Goal: Task Accomplishment & Management: Complete application form

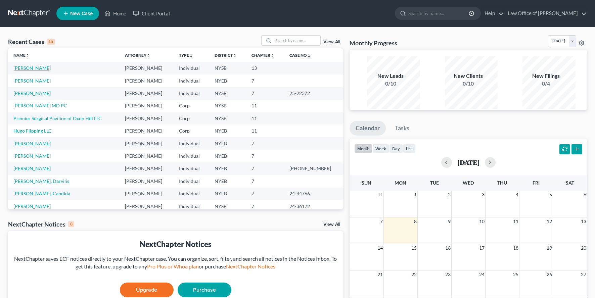
click at [38, 71] on link "[PERSON_NAME]" at bounding box center [31, 68] width 37 height 6
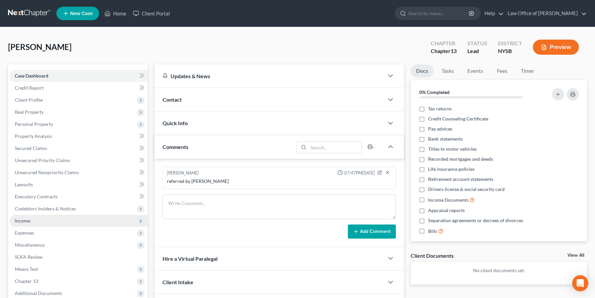
click at [41, 227] on span "Income" at bounding box center [78, 221] width 138 height 12
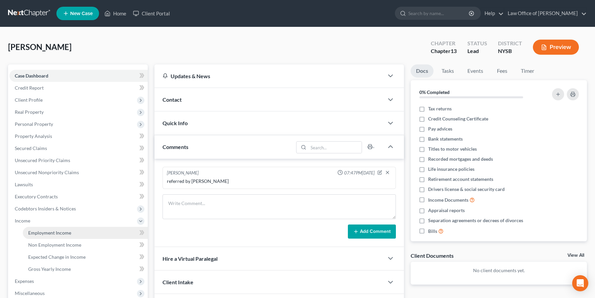
click at [84, 239] on link "Employment Income" at bounding box center [85, 233] width 125 height 12
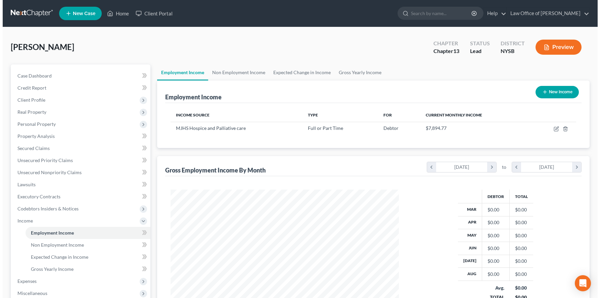
scroll to position [135, 242]
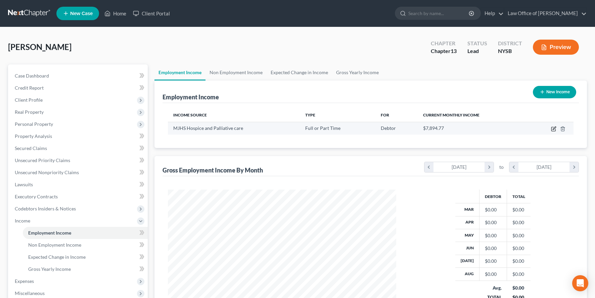
click at [551, 132] on icon "button" at bounding box center [553, 128] width 5 height 5
select select "0"
select select "35"
select select "2"
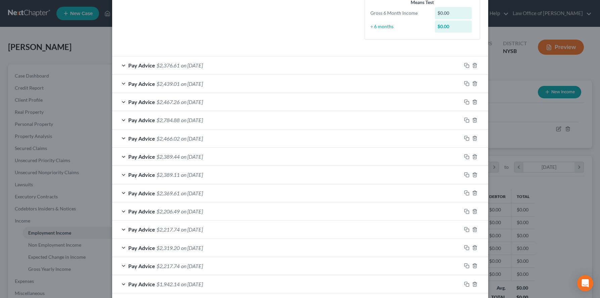
scroll to position [188, 0]
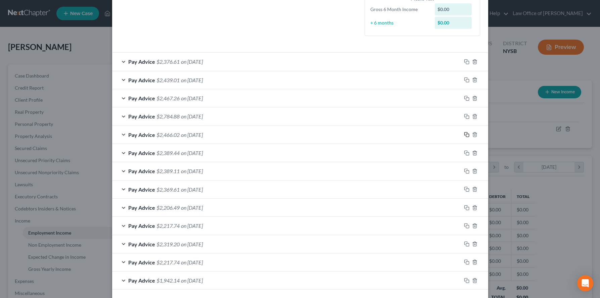
click at [470, 137] on icon "button" at bounding box center [466, 134] width 5 height 5
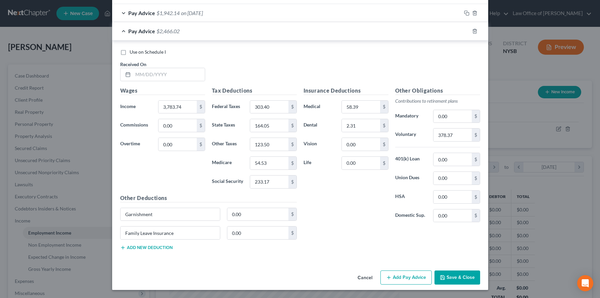
scroll to position [481, 0]
click at [134, 81] on input "text" at bounding box center [169, 74] width 72 height 13
click at [137, 81] on input "text" at bounding box center [169, 74] width 72 height 13
type input "[DATE]"
click at [159, 114] on input "3,783.74" at bounding box center [178, 107] width 38 height 13
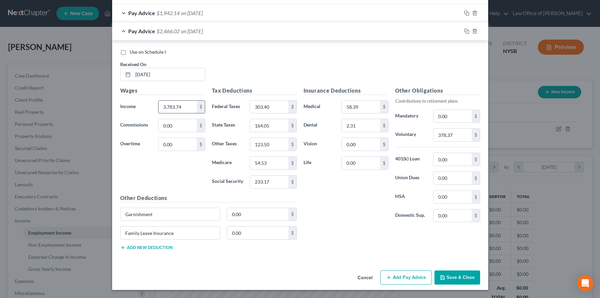
click at [159, 114] on input "3,783.74" at bounding box center [178, 107] width 38 height 13
drag, startPoint x: 155, startPoint y: 143, endPoint x: 149, endPoint y: 143, distance: 6.1
click at [159, 114] on input "3,783.74" at bounding box center [178, 107] width 38 height 13
click at [159, 114] on input "383.74" at bounding box center [178, 107] width 38 height 13
type input "3,843.74"
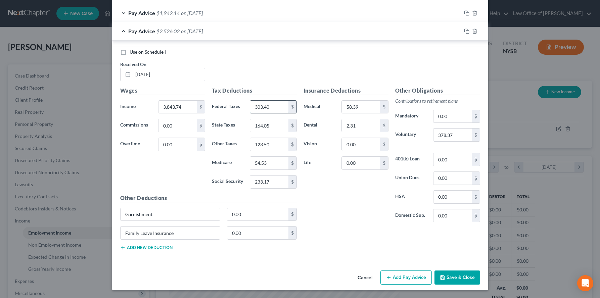
click at [269, 114] on input "303.40" at bounding box center [269, 107] width 38 height 13
type input "302.57"
click at [267, 188] on input "233.17" at bounding box center [269, 182] width 38 height 13
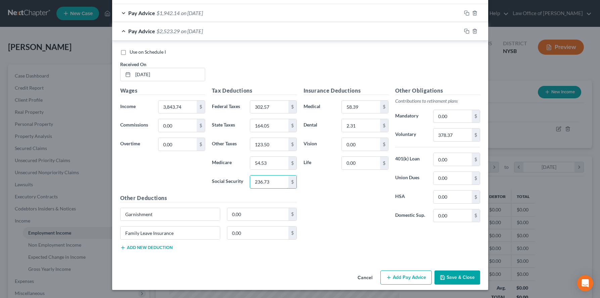
type input "236.73"
drag, startPoint x: 266, startPoint y: 166, endPoint x: 279, endPoint y: 167, distance: 12.8
click at [279, 132] on input "164.05" at bounding box center [269, 125] width 38 height 13
type input "167.10"
click at [266, 170] on input "54.53" at bounding box center [269, 163] width 38 height 13
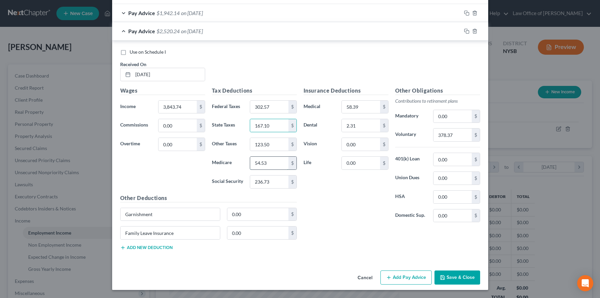
click at [266, 170] on input "54.53" at bounding box center [269, 163] width 38 height 13
type input "55.36"
click at [267, 151] on input "123.50" at bounding box center [269, 144] width 38 height 13
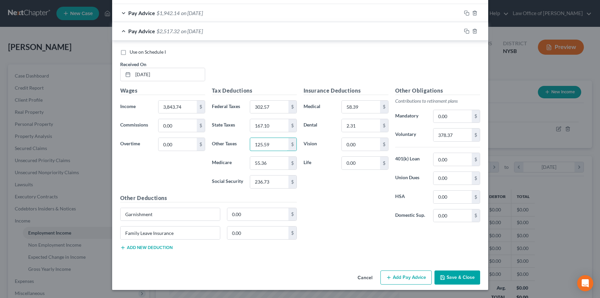
type input "125.59"
click at [117, 194] on div "Wages Income * 3,843.74 $ Commissions 0.00 $ Overtime 0.00 $" at bounding box center [163, 140] width 92 height 107
click at [472, 141] on input "378.37" at bounding box center [453, 135] width 38 height 13
drag, startPoint x: 472, startPoint y: 175, endPoint x: 475, endPoint y: 178, distance: 4.0
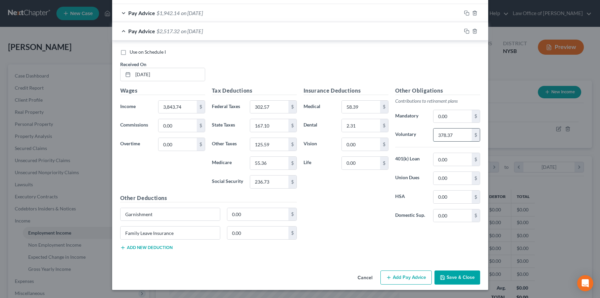
click at [472, 141] on input "378.37" at bounding box center [453, 135] width 38 height 13
type input "384.37"
click at [352, 114] on input "58.39" at bounding box center [361, 107] width 38 height 13
type input "60.73"
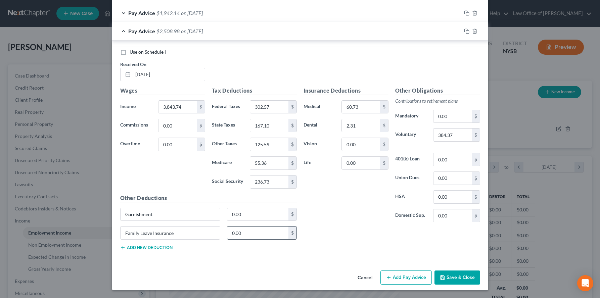
click at [246, 240] on input "0.00" at bounding box center [257, 233] width 61 height 13
click at [258, 240] on input "0.00" at bounding box center [257, 233] width 61 height 13
type input "14.91"
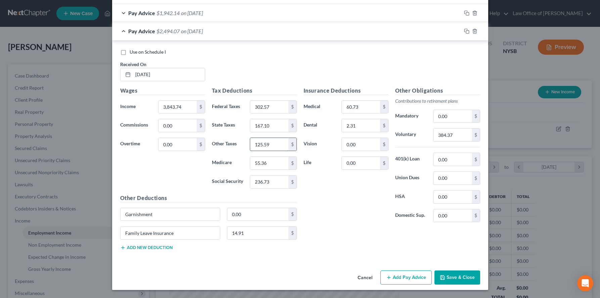
click at [259, 151] on input "125.59" at bounding box center [269, 144] width 38 height 13
type input "125.69"
click at [371, 132] on input "2.31" at bounding box center [361, 125] width 38 height 13
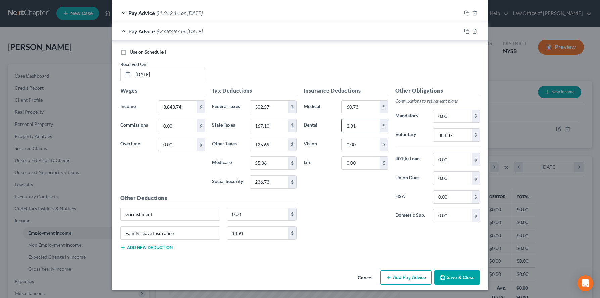
click at [363, 132] on input "2.31" at bounding box center [361, 125] width 38 height 13
click at [365, 228] on div "Insurance Deductions Medical 60.73 $ Dental $ Vision 0.00 $ Life 0.00 $" at bounding box center [346, 157] width 92 height 141
click at [360, 132] on input "text" at bounding box center [361, 125] width 38 height 13
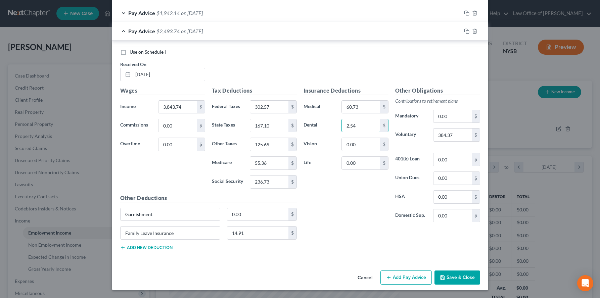
type input "2.54"
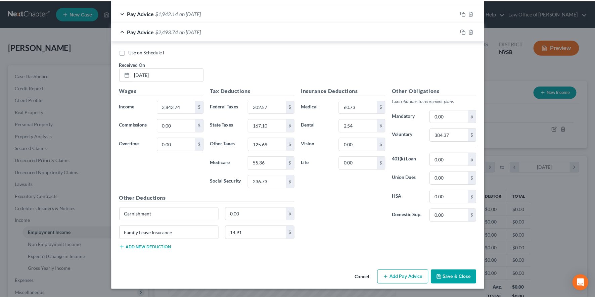
scroll to position [539, 0]
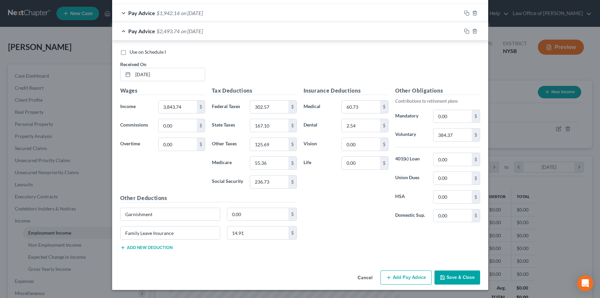
click at [476, 273] on button "Save & Close" at bounding box center [458, 278] width 46 height 14
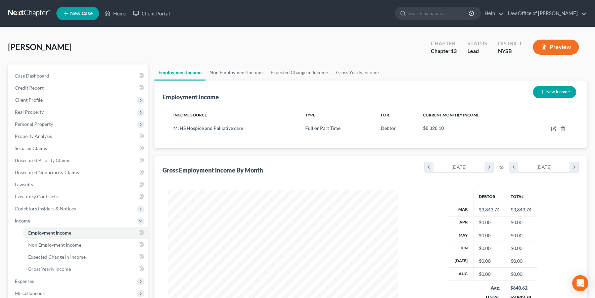
scroll to position [335789, 335682]
click at [380, 198] on div "Debtor Total Mar $3,843.74 $3,843.74 Apr $0.00 $0.00 May $0.00 $0.00 Jun $0.00 …" at bounding box center [371, 251] width 417 height 150
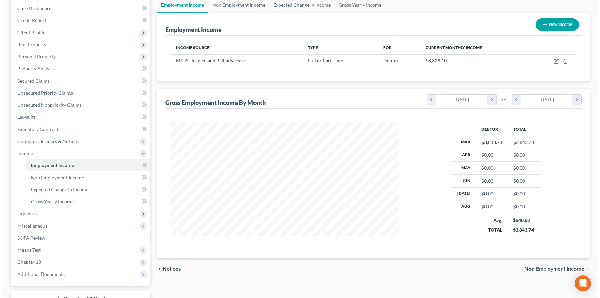
scroll to position [67, 0]
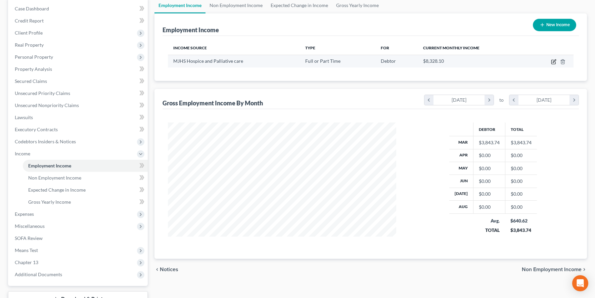
click at [553, 62] on icon "button" at bounding box center [554, 60] width 3 height 3
select select "0"
select select "35"
select select "2"
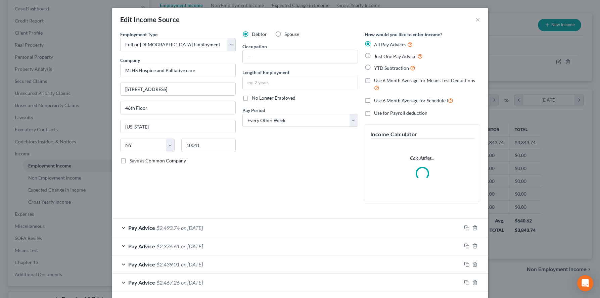
scroll to position [135, 244]
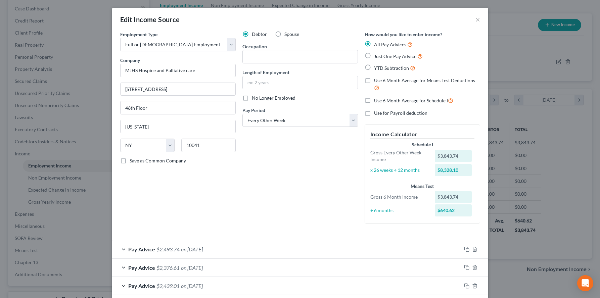
click at [484, 183] on div "How would you like to enter income? All Pay Advices Just One Pay Advice YTD Sub…" at bounding box center [422, 130] width 122 height 198
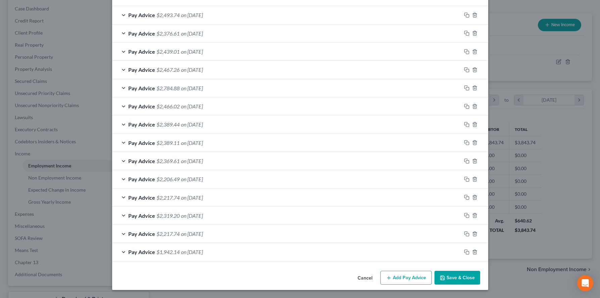
scroll to position [269, 0]
click at [470, 200] on icon "button" at bounding box center [466, 197] width 5 height 5
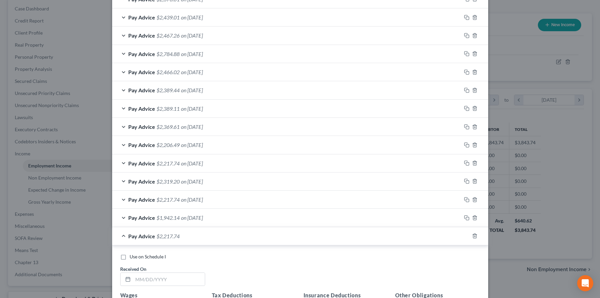
click at [488, 205] on div at bounding box center [475, 200] width 27 height 11
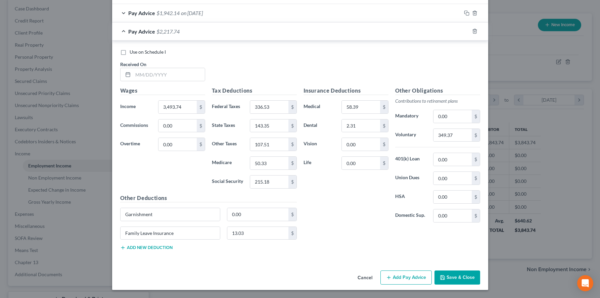
scroll to position [484, 0]
click at [121, 81] on div at bounding box center [127, 74] width 12 height 13
click at [133, 81] on input "text" at bounding box center [169, 74] width 72 height 13
type input "[DATE]"
click at [265, 114] on input "336.53" at bounding box center [269, 107] width 38 height 13
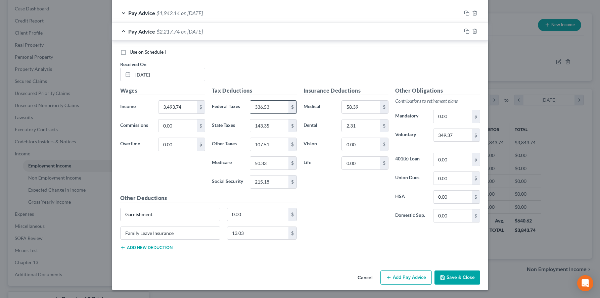
click at [265, 114] on input "336.53" at bounding box center [269, 107] width 38 height 13
type input "257.33"
drag, startPoint x: 265, startPoint y: 245, endPoint x: 273, endPoint y: 247, distance: 8.7
click at [273, 188] on input "215.18" at bounding box center [269, 182] width 38 height 13
type input "21,507"
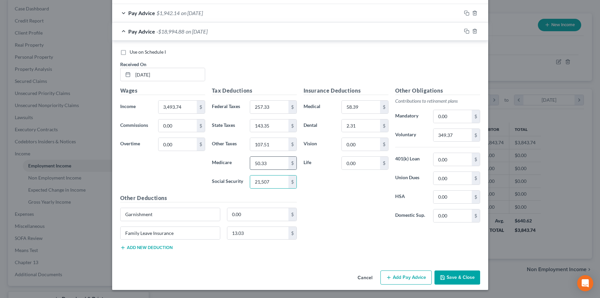
click at [265, 170] on input "50.33" at bounding box center [269, 163] width 38 height 13
type input "50.29"
click at [274, 151] on input "107.51" at bounding box center [269, 144] width 38 height 13
type input "112.30"
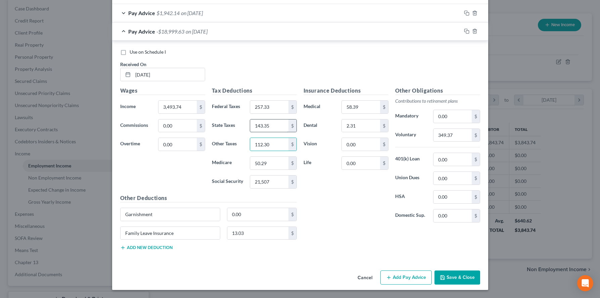
click at [264, 132] on input "143.35" at bounding box center [269, 126] width 38 height 13
type input "149.56"
click at [362, 132] on input "2.31" at bounding box center [361, 126] width 38 height 13
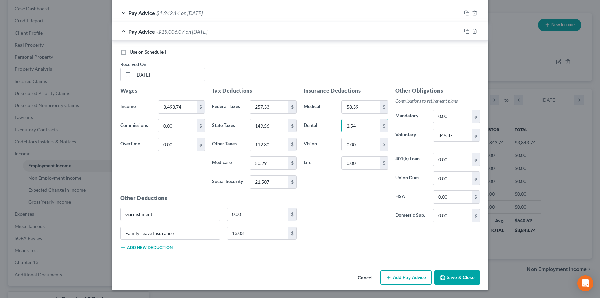
type input "2.54"
click at [364, 114] on input "58.39" at bounding box center [361, 107] width 38 height 13
type input "60.73"
click at [470, 142] on input "349.37" at bounding box center [453, 135] width 38 height 13
click at [257, 188] on input "21,507" at bounding box center [269, 182] width 38 height 13
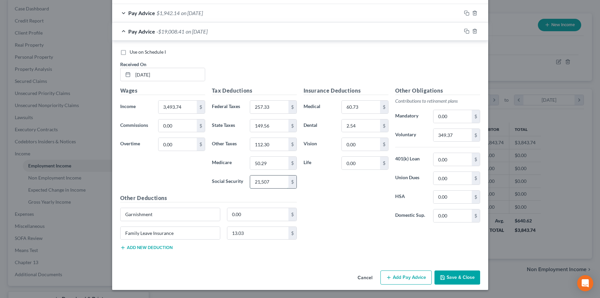
click at [259, 188] on input "21,507" at bounding box center [269, 182] width 38 height 13
click at [322, 228] on div "Insurance Deductions Medical 60.73 $ Dental 2.54 $ Vision 0.00 $ Life 0.00 $" at bounding box center [346, 157] width 92 height 141
click at [269, 188] on input "215.07" at bounding box center [269, 182] width 38 height 13
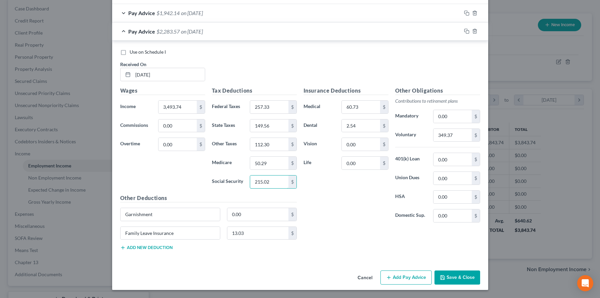
type input "215.02"
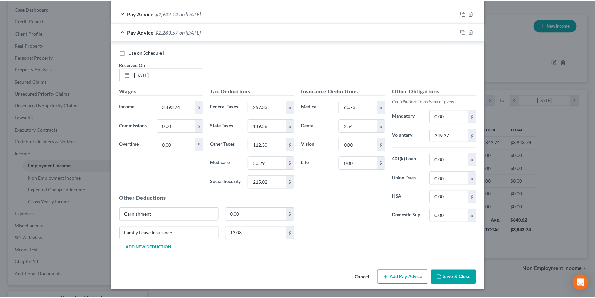
scroll to position [560, 0]
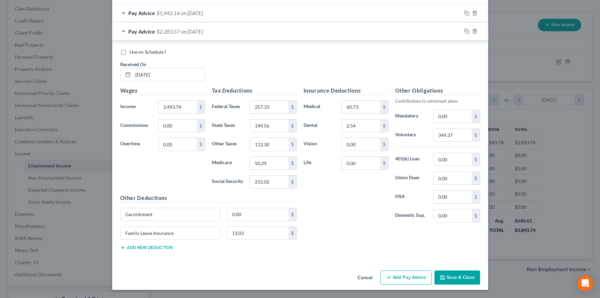
click at [478, 278] on button "Save & Close" at bounding box center [458, 278] width 46 height 14
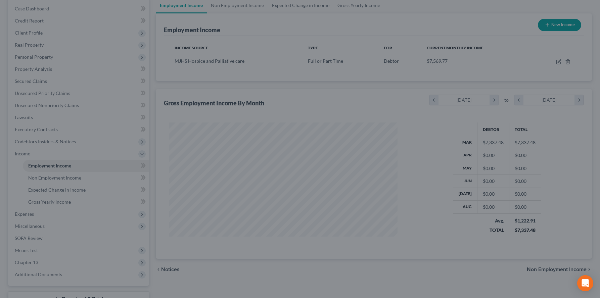
scroll to position [335789, 335682]
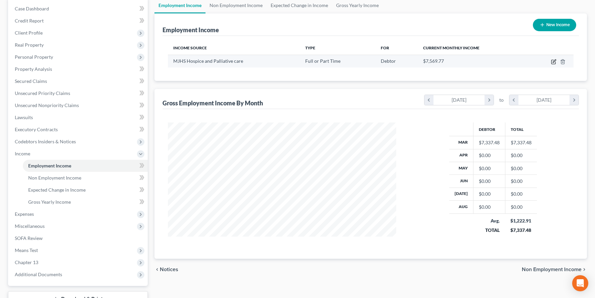
click at [553, 62] on icon "button" at bounding box center [554, 60] width 3 height 3
select select "0"
select select "35"
select select "2"
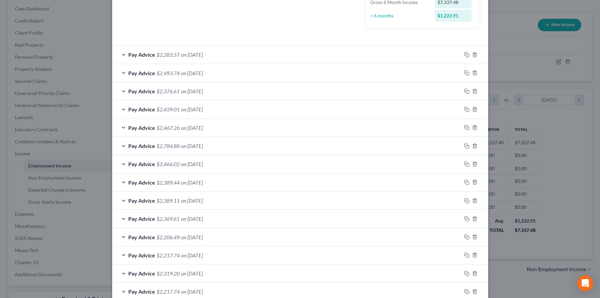
scroll to position [170, 0]
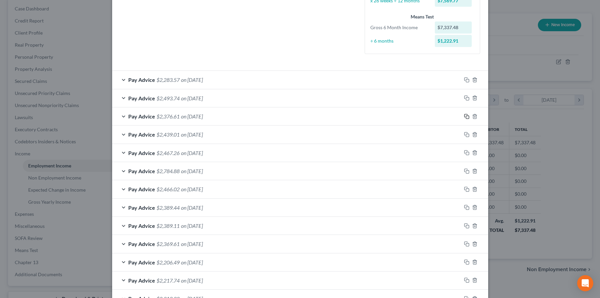
click at [468, 117] on icon "button" at bounding box center [466, 115] width 3 height 3
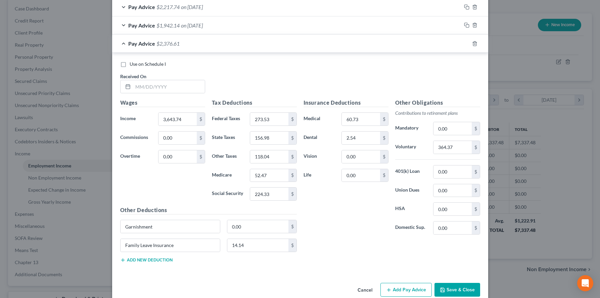
scroll to position [479, 0]
click at [167, 93] on input "text" at bounding box center [169, 87] width 72 height 13
type input "[DATE]"
click at [159, 126] on input "3,643.74" at bounding box center [178, 119] width 38 height 13
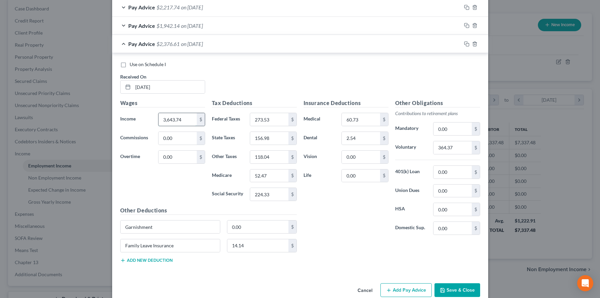
click at [159, 126] on input "3,643.74" at bounding box center [178, 119] width 38 height 13
type input "3,563.74"
drag, startPoint x: 247, startPoint y: 185, endPoint x: 267, endPoint y: 188, distance: 20.0
click at [267, 126] on input "273.53" at bounding box center [269, 119] width 38 height 13
type input "254.89"
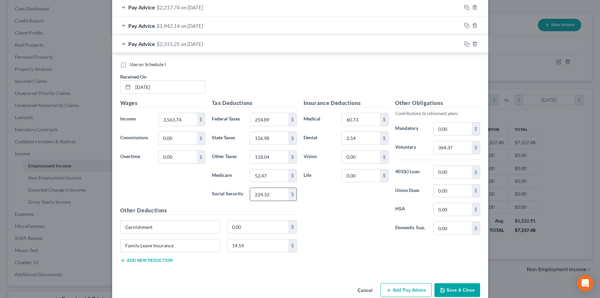
click at [269, 201] on input "224.33" at bounding box center [269, 194] width 38 height 13
type input "219.47"
drag, startPoint x: 248, startPoint y: 249, endPoint x: 265, endPoint y: 249, distance: 17.8
click at [265, 182] on input "52.47" at bounding box center [269, 176] width 38 height 13
type input "51.30"
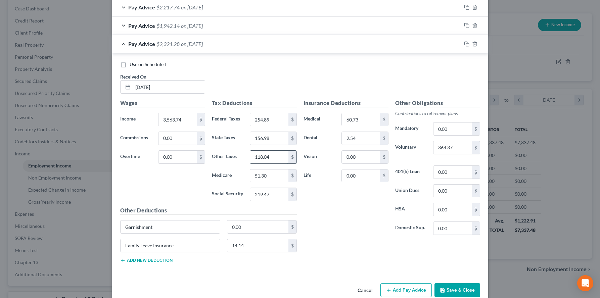
drag, startPoint x: 248, startPoint y: 228, endPoint x: 271, endPoint y: 225, distance: 24.0
click at [271, 164] on input "118.04" at bounding box center [269, 157] width 38 height 13
type input "114.98"
drag, startPoint x: 247, startPoint y: 207, endPoint x: 271, endPoint y: 207, distance: 23.9
click at [271, 145] on input "156.98" at bounding box center [269, 138] width 38 height 13
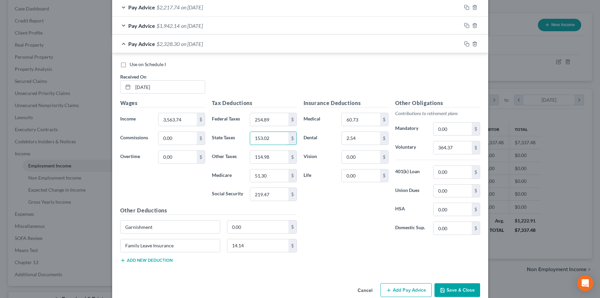
type input "153.02"
click at [471, 154] on input "364.37" at bounding box center [453, 147] width 38 height 13
type input "356.37"
click at [253, 126] on input "254.89" at bounding box center [269, 119] width 38 height 13
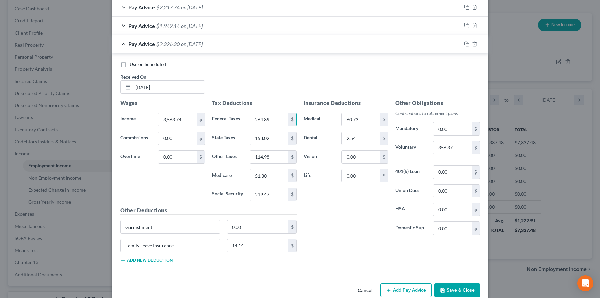
type input "264.89"
click at [260, 201] on input "219.47" at bounding box center [269, 194] width 38 height 13
type input "219.37"
click at [326, 241] on div "Insurance Deductions Medical 60.73 $ Dental 2.54 $ Vision 0.00 $ Life 0.00 $" at bounding box center [346, 169] width 92 height 141
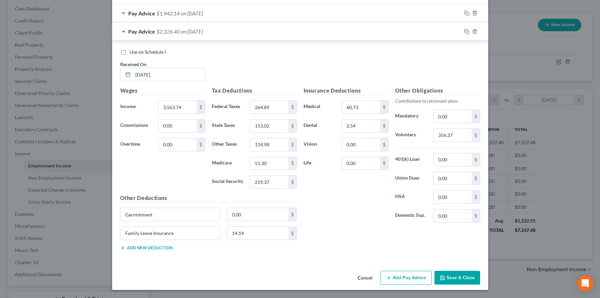
scroll to position [547, 0]
drag, startPoint x: 228, startPoint y: 258, endPoint x: 245, endPoint y: 265, distance: 18.4
click at [245, 240] on input "14.14" at bounding box center [257, 233] width 61 height 13
type input "13.83"
click at [484, 256] on div "Insurance Deductions Medical 60.73 $ Dental 2.54 $ Vision 0.00 $ Life 0.00 $ Ot…" at bounding box center [391, 171] width 183 height 169
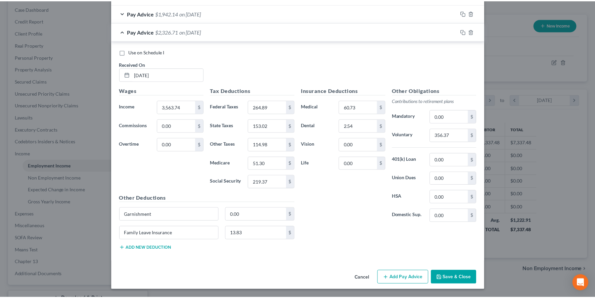
scroll to position [580, 0]
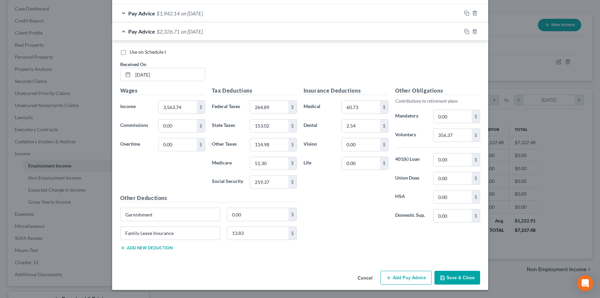
click at [480, 274] on button "Save & Close" at bounding box center [458, 278] width 46 height 14
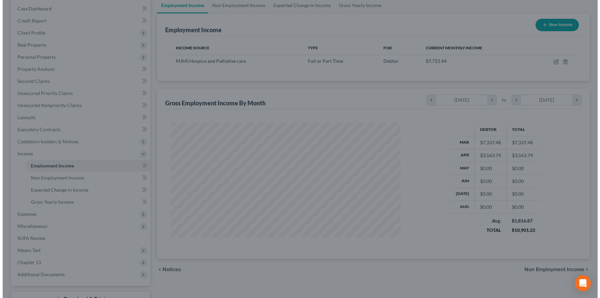
scroll to position [335789, 335682]
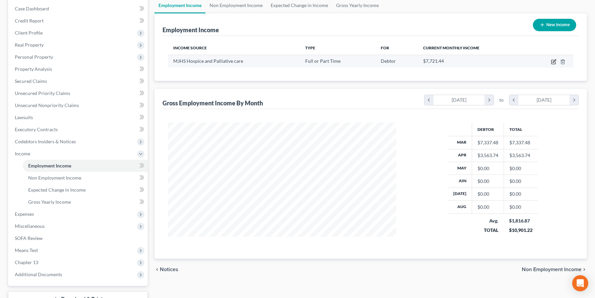
click at [551, 64] on icon "button" at bounding box center [553, 61] width 5 height 5
select select "0"
select select "35"
select select "2"
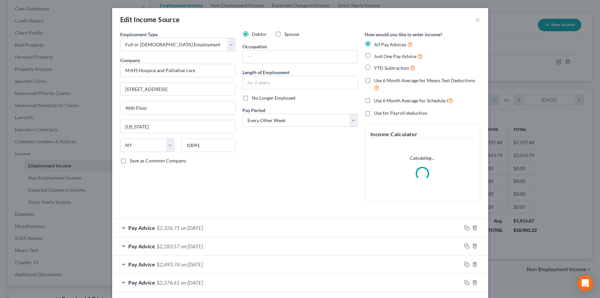
scroll to position [135, 244]
click at [488, 148] on div "Employment Type * Select Full or [DEMOGRAPHIC_DATA] Employment Self Employment …" at bounding box center [300, 274] width 376 height 487
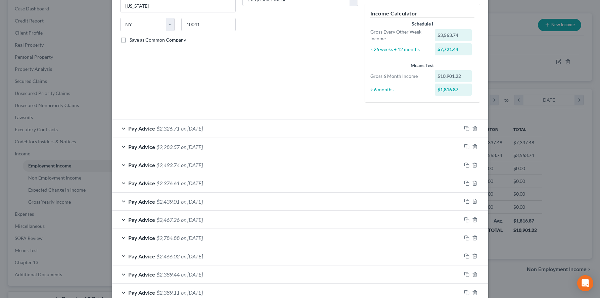
scroll to position [134, 0]
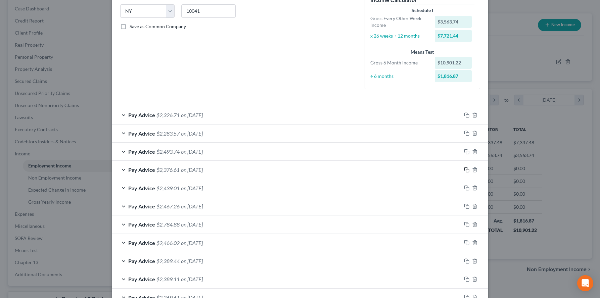
click at [470, 173] on icon "button" at bounding box center [466, 169] width 5 height 5
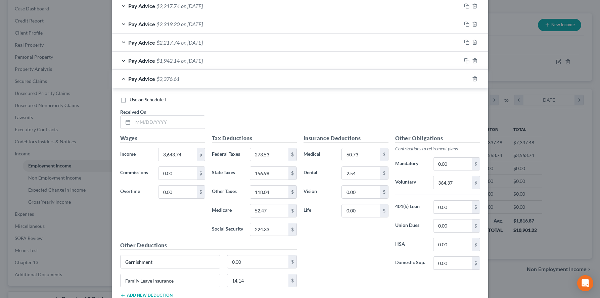
scroll to position [470, 0]
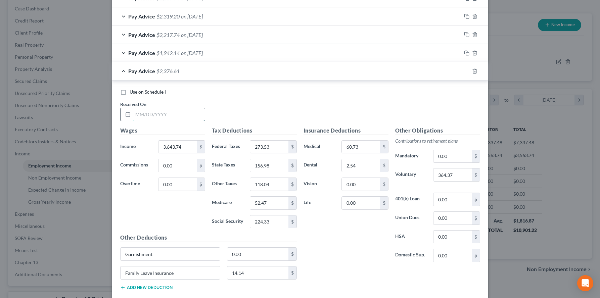
click at [147, 121] on input "text" at bounding box center [169, 114] width 72 height 13
type input "[DATE]"
click at [488, 207] on div "Use on Schedule I Received On * [DATE] Wages Income * 3,643.74 $ Commissions 0.…" at bounding box center [300, 191] width 376 height 221
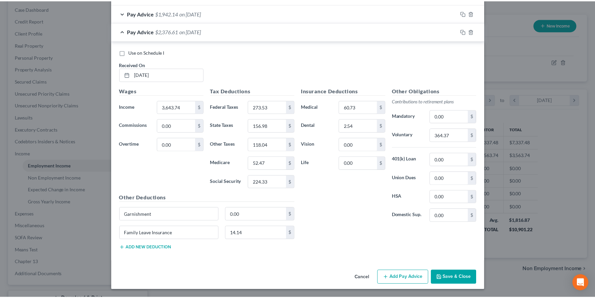
scroll to position [601, 0]
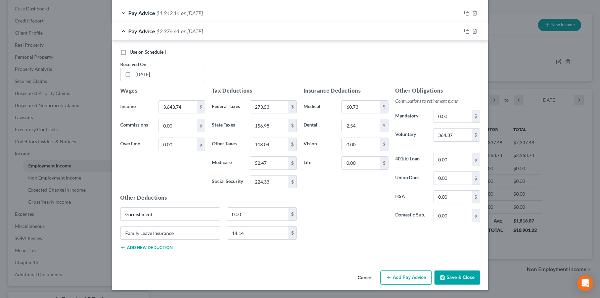
click at [480, 276] on button "Save & Close" at bounding box center [458, 278] width 46 height 14
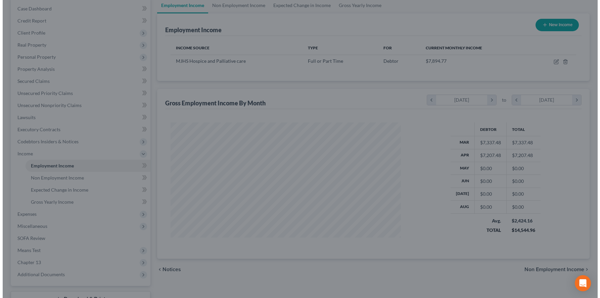
scroll to position [335789, 335682]
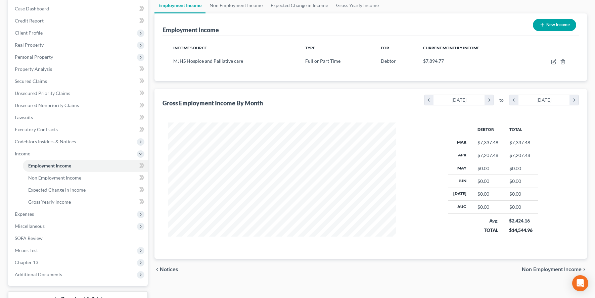
click at [500, 81] on div "Income Source Type For Current Monthly Income MJHS Hospice and Palliative care …" at bounding box center [371, 58] width 417 height 45
click at [551, 64] on icon "button" at bounding box center [553, 61] width 5 height 5
select select "0"
select select "35"
select select "2"
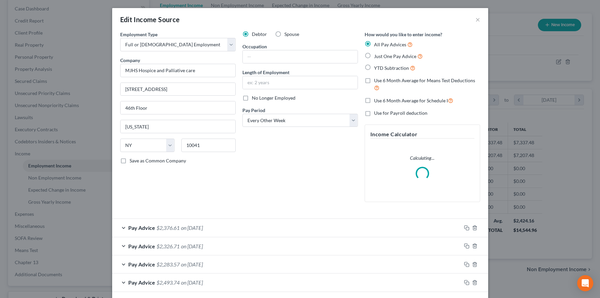
scroll to position [135, 244]
click at [484, 138] on div "How would you like to enter income? All Pay Advices Just One Pay Advice YTD Sub…" at bounding box center [422, 119] width 122 height 177
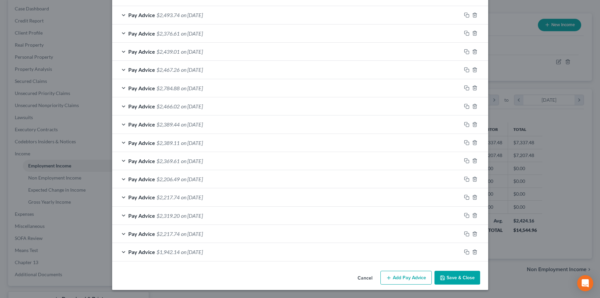
scroll to position [336, 0]
click at [419, 285] on button "Add Pay Advice" at bounding box center [406, 278] width 51 height 14
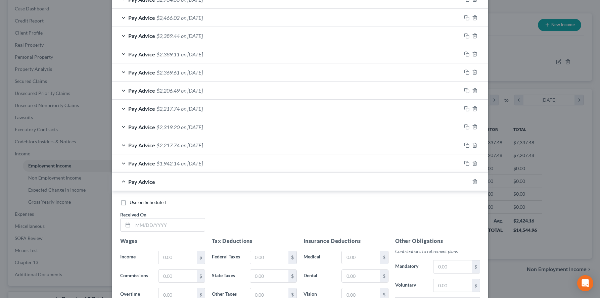
scroll to position [390, 0]
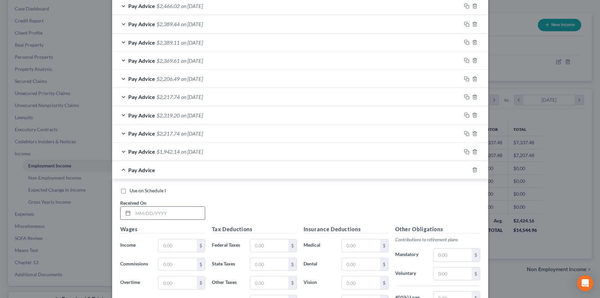
click at [139, 220] on input "text" at bounding box center [169, 213] width 72 height 13
type input "[DATE]"
click at [271, 225] on div "Use on Schedule I Received On * [DATE]" at bounding box center [300, 206] width 367 height 38
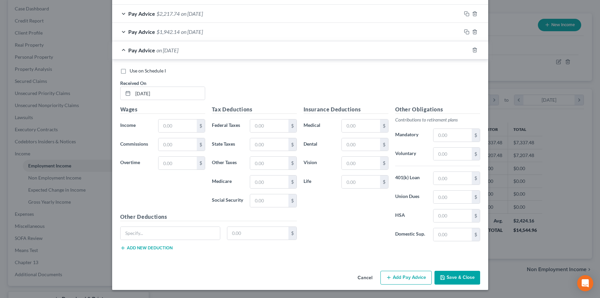
scroll to position [524, 0]
click at [159, 132] on input "text" at bounding box center [178, 126] width 38 height 13
type input "3,343.74"
click at [260, 132] on input "text" at bounding box center [269, 126] width 38 height 13
type input "241.13"
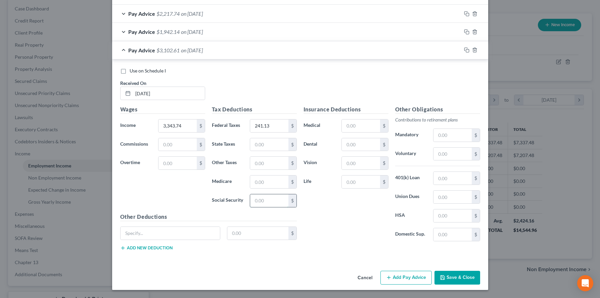
click at [260, 207] on input "text" at bounding box center [269, 201] width 38 height 13
type input "205.73"
click at [252, 188] on input "text" at bounding box center [269, 182] width 38 height 13
type input "48.11"
click at [268, 151] on input "text" at bounding box center [269, 144] width 38 height 13
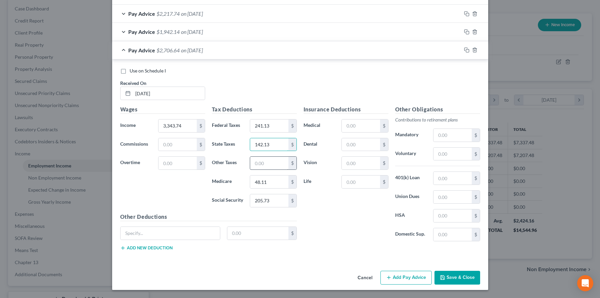
type input "142.13"
click at [263, 170] on input "text" at bounding box center [269, 163] width 38 height 13
type input "106.56"
click at [363, 132] on input "text" at bounding box center [361, 126] width 38 height 13
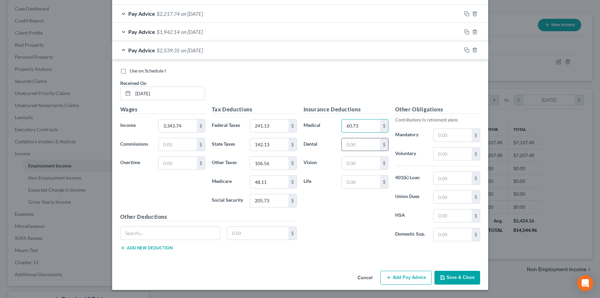
type input "60.73"
click at [369, 151] on input "text" at bounding box center [361, 144] width 38 height 13
type input "2.54"
click at [453, 161] on input "text" at bounding box center [453, 154] width 38 height 13
type input "334.67"
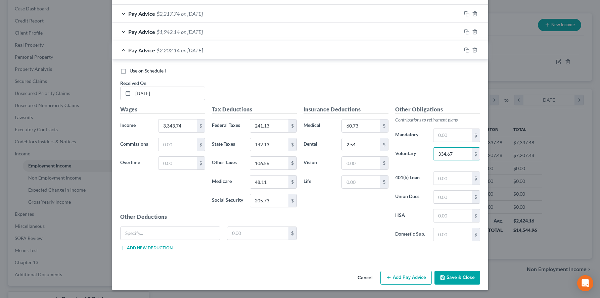
click at [488, 226] on div "Use on Schedule I Received On * [DATE] Wages Income * 3,343.74 $ Commissions $ …" at bounding box center [300, 160] width 376 height 202
click at [180, 238] on input "text" at bounding box center [171, 233] width 100 height 13
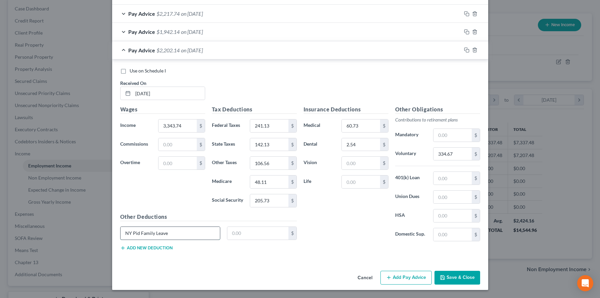
click at [155, 240] on input "NY Pid Family Leave" at bounding box center [171, 233] width 100 height 13
type input "NY Pid Family Leave Insurance"
click at [237, 238] on input "text" at bounding box center [257, 233] width 61 height 13
type input "12.97"
click at [488, 125] on div "Use on Schedule I Received On * [DATE] Wages Income * 3,343.74 $ Commissions $ …" at bounding box center [300, 160] width 376 height 202
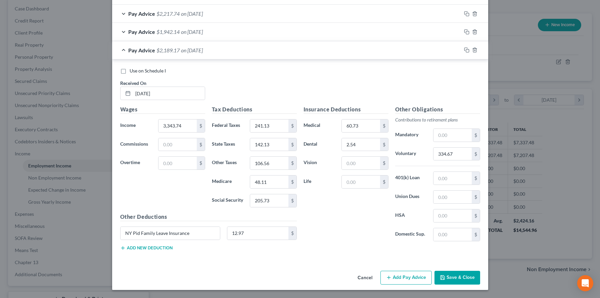
scroll to position [600, 0]
click at [484, 236] on div "Other Obligations Contributions to retirement plans Mandatory $ Voluntary 334.6…" at bounding box center [438, 175] width 92 height 141
click at [469, 49] on rect "button" at bounding box center [467, 50] width 3 height 3
click at [145, 99] on input "text" at bounding box center [169, 93] width 72 height 13
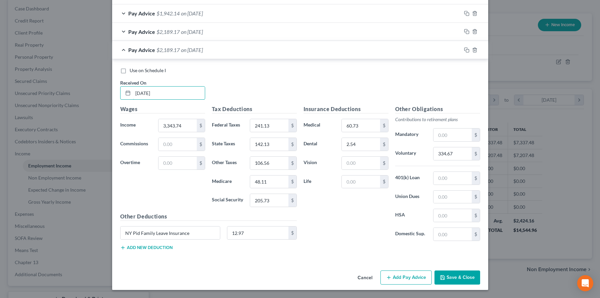
type input "[DATE]"
click at [466, 160] on input "334.67" at bounding box center [453, 153] width 38 height 13
click at [468, 160] on input "334.67" at bounding box center [453, 153] width 38 height 13
click at [466, 160] on input "334.67" at bounding box center [453, 153] width 38 height 13
type input "334.37"
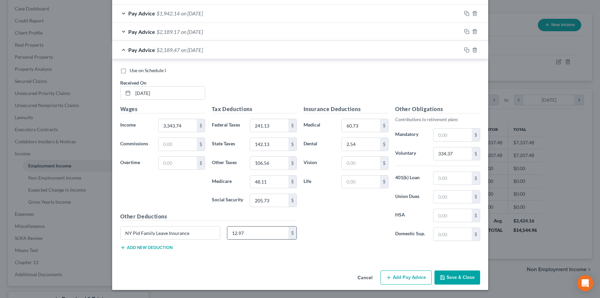
drag, startPoint x: 257, startPoint y: 260, endPoint x: 242, endPoint y: 262, distance: 14.5
click at [242, 240] on input "12.97" at bounding box center [257, 233] width 61 height 13
click at [242, 240] on input "text" at bounding box center [257, 233] width 61 height 13
type input "12.97"
click at [303, 247] on div "Insurance Deductions Medical 60.73 $ Dental 2.54 $ Vision $ Life $" at bounding box center [346, 175] width 92 height 141
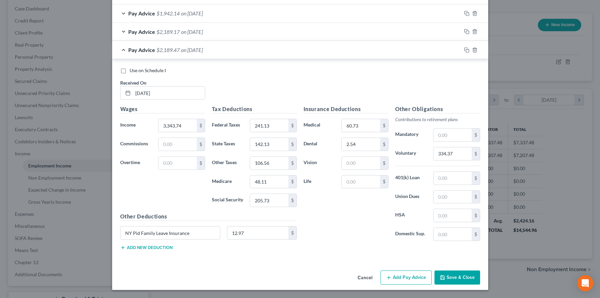
click at [484, 256] on div "Insurance Deductions Medical 60.73 $ Dental 2.54 $ Vision $ Life $ Other Obliga…" at bounding box center [391, 180] width 183 height 151
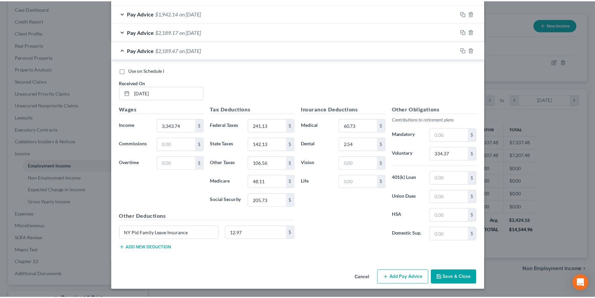
scroll to position [621, 0]
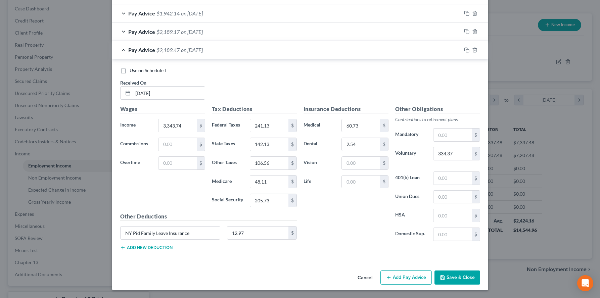
click at [480, 276] on button "Save & Close" at bounding box center [458, 278] width 46 height 14
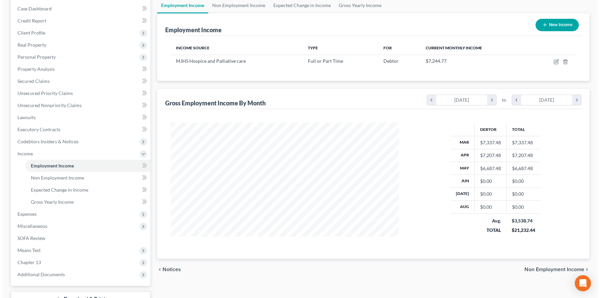
scroll to position [335789, 335682]
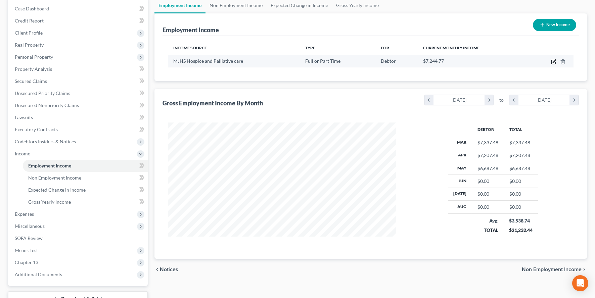
click at [551, 64] on icon "button" at bounding box center [553, 61] width 5 height 5
select select "0"
select select "35"
select select "2"
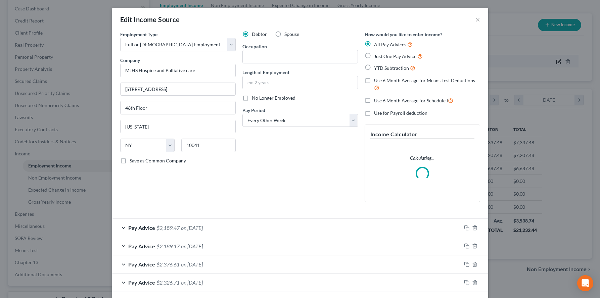
scroll to position [135, 244]
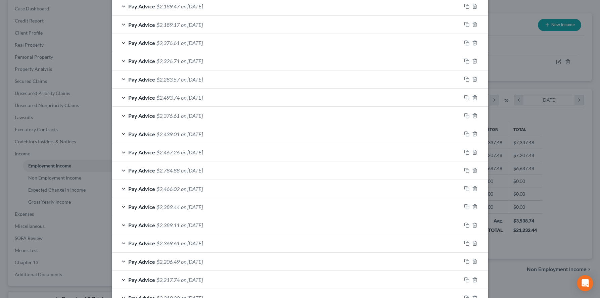
scroll to position [242, 0]
click at [12, 189] on div "Edit Income Source × Employment Type * Select Full or [DEMOGRAPHIC_DATA] Employ…" at bounding box center [300, 149] width 600 height 298
click at [470, 83] on icon "button" at bounding box center [466, 80] width 5 height 5
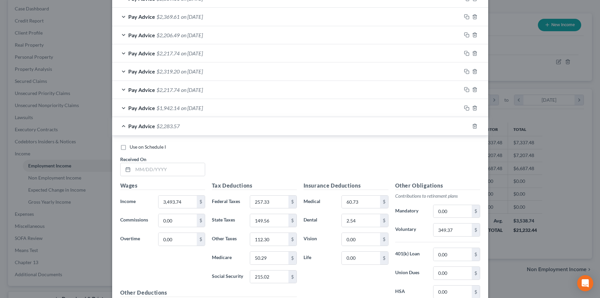
scroll to position [470, 0]
click at [154, 176] on input "text" at bounding box center [169, 169] width 72 height 13
type input "[DATE]"
click at [220, 181] on div "Use on Schedule I Received On * [DATE]" at bounding box center [300, 162] width 367 height 38
click at [303, 181] on div "Use on Schedule I Received On * [DATE]" at bounding box center [300, 162] width 367 height 38
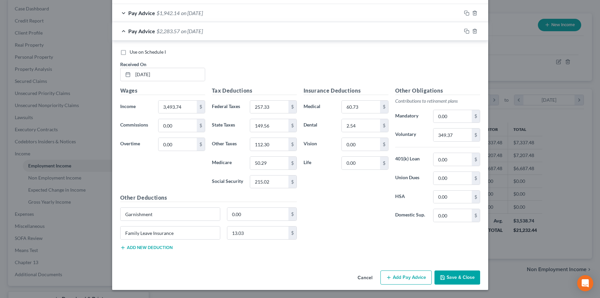
scroll to position [591, 0]
click at [269, 188] on input "215.02" at bounding box center [269, 182] width 38 height 13
click at [270, 188] on input "215.02" at bounding box center [269, 182] width 38 height 13
type input "215.03"
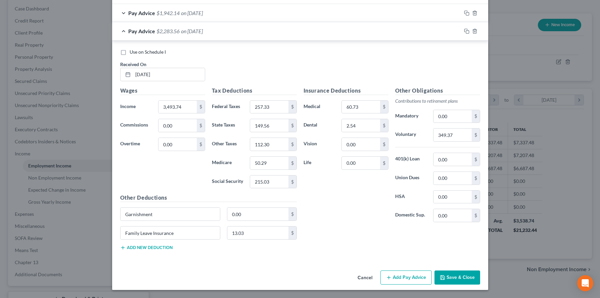
click at [311, 228] on div "Insurance Deductions Medical 60.73 $ Dental 2.54 $ Vision 0.00 $ Life 0.00 $" at bounding box center [346, 157] width 92 height 141
click at [235, 240] on input "13.03" at bounding box center [257, 233] width 61 height 13
click at [236, 240] on input "13.03" at bounding box center [257, 233] width 61 height 13
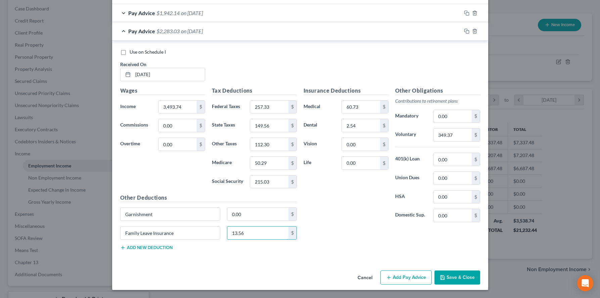
type input "13.56"
click at [484, 256] on div "Insurance Deductions Medical 60.73 $ Dental 2.54 $ Vision 0.00 $ Life 0.00 $ Ot…" at bounding box center [391, 171] width 183 height 169
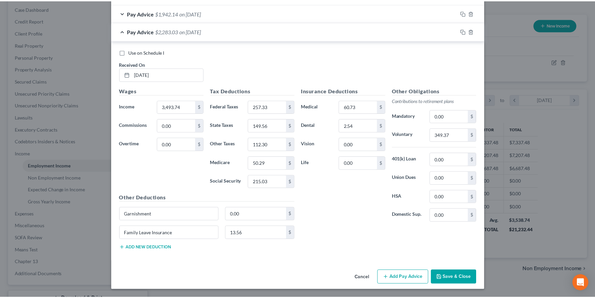
scroll to position [662, 0]
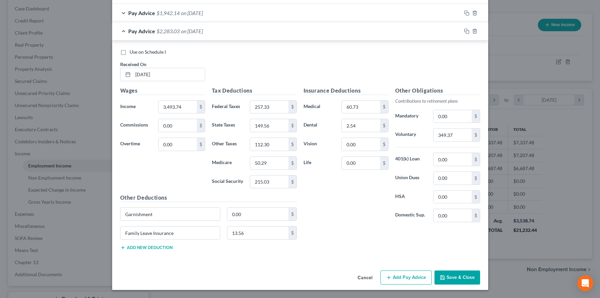
click at [477, 273] on button "Save & Close" at bounding box center [458, 278] width 46 height 14
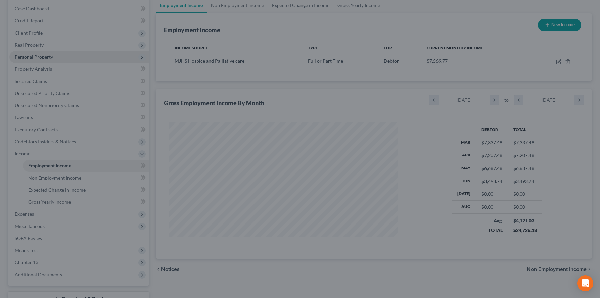
scroll to position [335789, 335682]
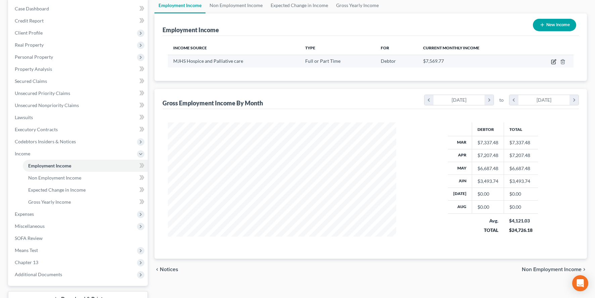
click at [551, 64] on icon "button" at bounding box center [553, 61] width 5 height 5
select select "0"
select select "35"
select select "2"
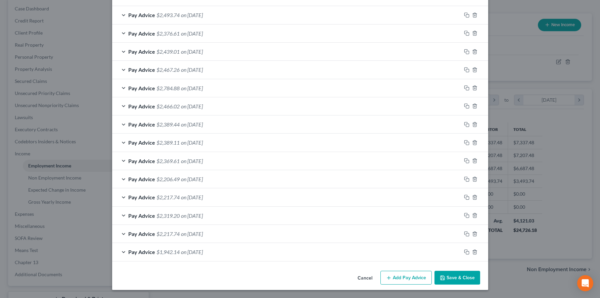
scroll to position [349, 0]
click at [469, 218] on rect "button" at bounding box center [467, 216] width 3 height 3
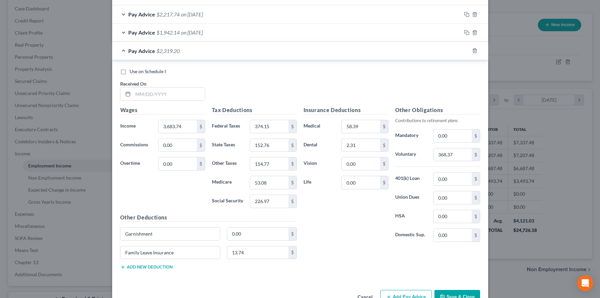
scroll to position [564, 0]
click at [164, 132] on input "3,683.74" at bounding box center [178, 126] width 38 height 13
type input "3,533.73"
drag, startPoint x: 272, startPoint y: 203, endPoint x: 267, endPoint y: 201, distance: 5.1
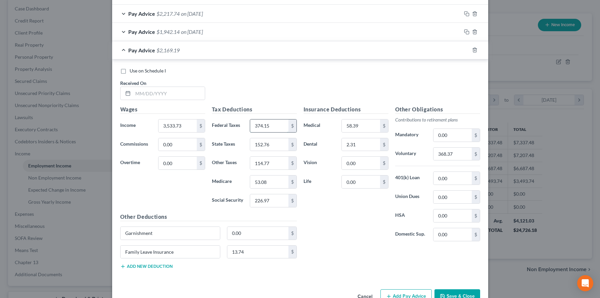
click at [267, 132] on input "374.15" at bounding box center [269, 126] width 38 height 13
type input "261.65"
click at [276, 151] on input "152.76" at bounding box center [269, 144] width 38 height 13
click at [267, 207] on input "226.97" at bounding box center [269, 201] width 38 height 13
type input "217.51"
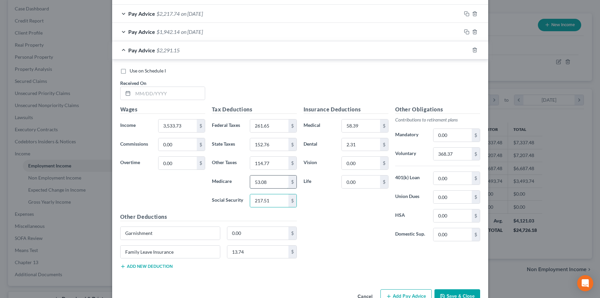
click at [261, 188] on input "53.08" at bounding box center [269, 182] width 38 height 13
type input "50.87"
click at [271, 170] on input "114.77" at bounding box center [269, 163] width 38 height 13
type input "113.83"
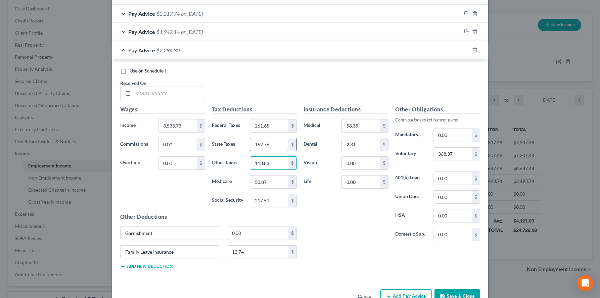
click at [265, 151] on input "152.76" at bounding box center [269, 144] width 38 height 13
type input "151.54"
click at [472, 161] on input "368.37" at bounding box center [453, 154] width 38 height 13
type input "353.37"
click at [390, 247] on div "Insurance Deductions Medical 58.39 $ Dental 2.31 $ Vision 0.00 $ Life 0.00 $" at bounding box center [346, 175] width 92 height 141
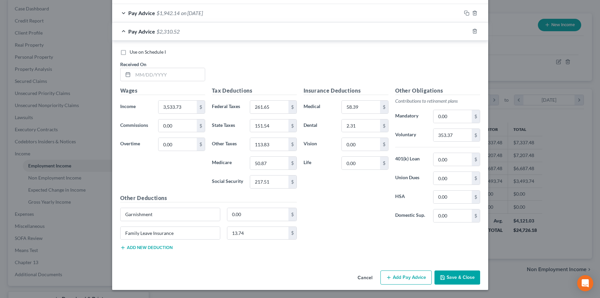
scroll to position [645, 0]
click at [254, 240] on input "13.74" at bounding box center [257, 233] width 61 height 13
type input "13.71"
click at [375, 132] on input "2.31" at bounding box center [361, 126] width 38 height 13
type input "2.54"
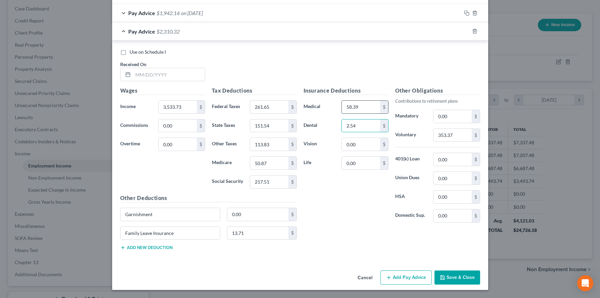
click at [374, 114] on input "58.39" at bounding box center [361, 107] width 38 height 13
type input "60.37"
drag, startPoint x: 228, startPoint y: 78, endPoint x: 226, endPoint y: 81, distance: 3.6
click at [228, 78] on div "Use on Schedule I Received On *" at bounding box center [300, 68] width 367 height 38
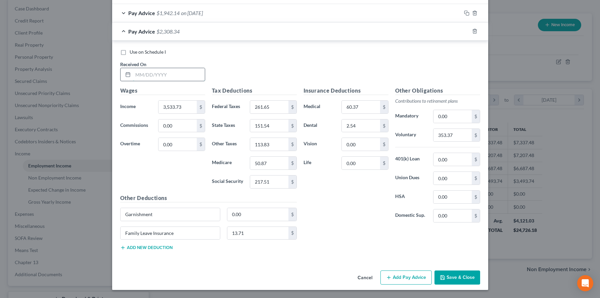
click at [145, 81] on input "text" at bounding box center [169, 74] width 72 height 13
click at [133, 81] on input "text" at bounding box center [169, 74] width 72 height 13
type input "[DATE]"
click at [488, 261] on div "Use on Schedule I Received On * [DATE] Wages Income * 3,533.73 $ Commissions 0.…" at bounding box center [300, 151] width 376 height 221
click at [523, 290] on div "Edit Income Source × Employment Type * Select Full or [DEMOGRAPHIC_DATA] Employ…" at bounding box center [300, 149] width 600 height 298
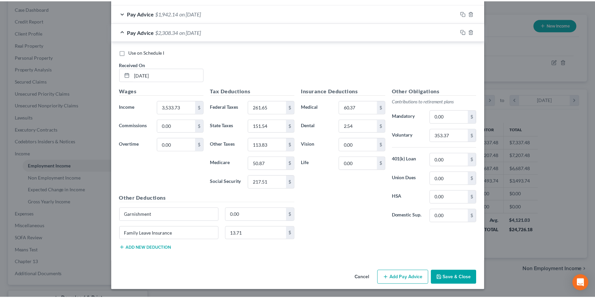
scroll to position [683, 0]
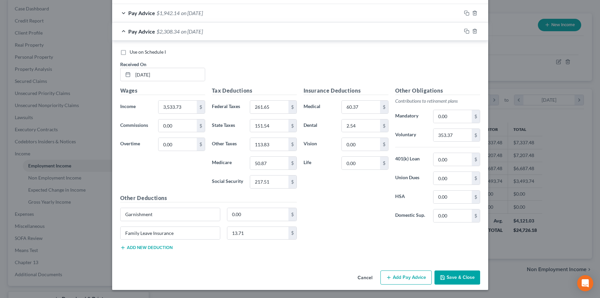
click at [467, 275] on button "Save & Close" at bounding box center [458, 278] width 46 height 14
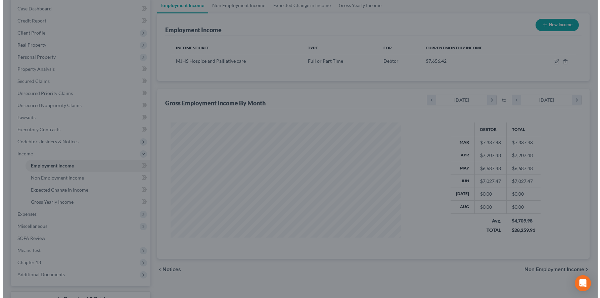
scroll to position [335789, 335682]
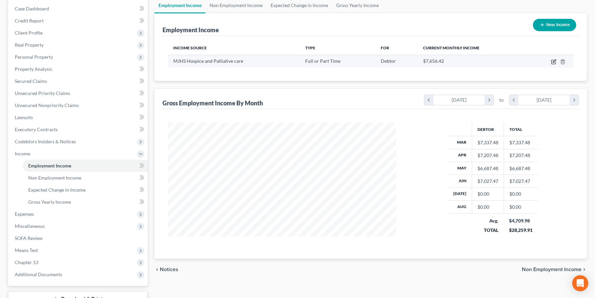
click at [551, 64] on icon "button" at bounding box center [553, 61] width 5 height 5
select select "0"
select select "35"
select select "2"
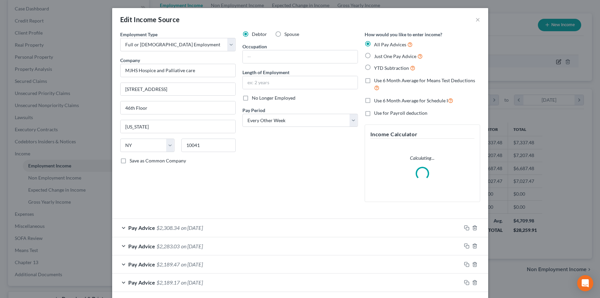
scroll to position [135, 244]
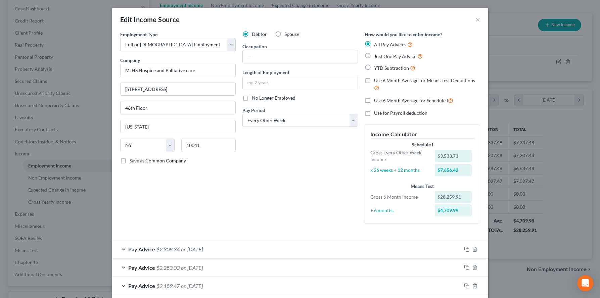
click at [336, 229] on div "Debtor Spouse Occupation Length of Employment No Longer Employed Pay Period * S…" at bounding box center [300, 130] width 122 height 198
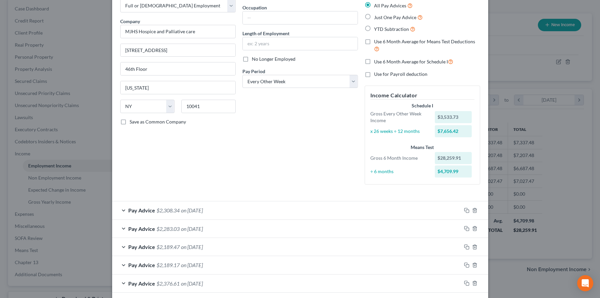
scroll to position [54, 0]
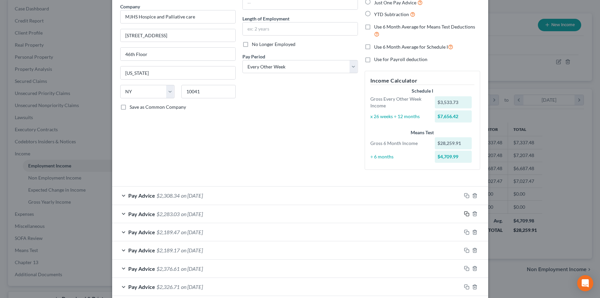
drag, startPoint x: 485, startPoint y: 239, endPoint x: 490, endPoint y: 242, distance: 6.2
click at [470, 217] on icon "button" at bounding box center [466, 213] width 5 height 5
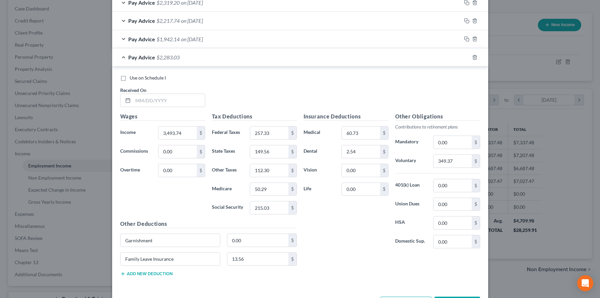
scroll to position [578, 0]
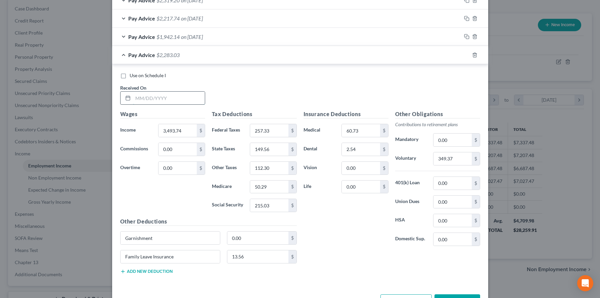
click at [133, 104] on input "text" at bounding box center [169, 98] width 72 height 13
type input "[DATE]"
click at [488, 273] on div "Use on Schedule I Received On * [DATE] Wages Income * 3,493.74 $ Commissions 0.…" at bounding box center [300, 174] width 376 height 221
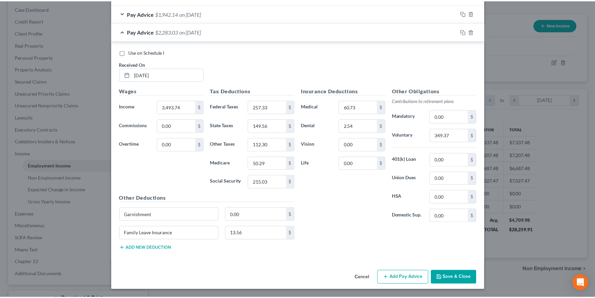
scroll to position [703, 0]
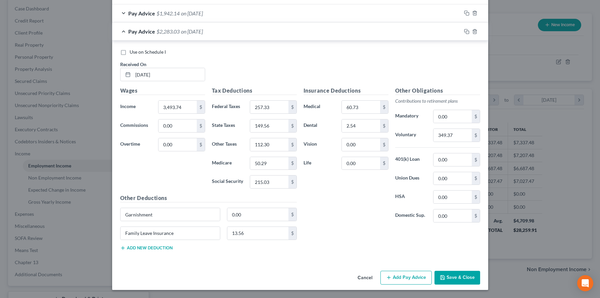
click at [480, 274] on button "Save & Close" at bounding box center [458, 278] width 46 height 14
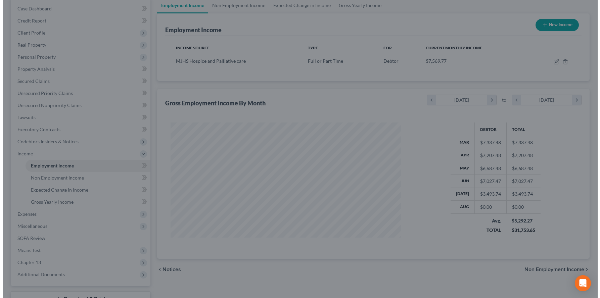
scroll to position [335789, 335682]
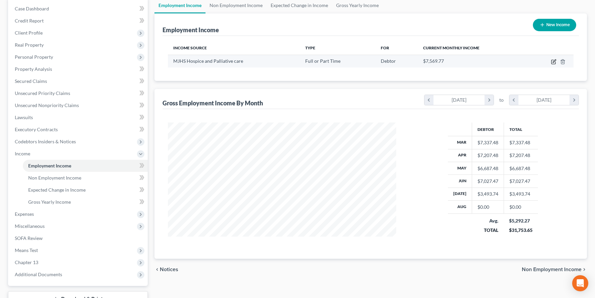
click at [551, 64] on icon "button" at bounding box center [553, 61] width 5 height 5
select select "0"
select select "35"
select select "2"
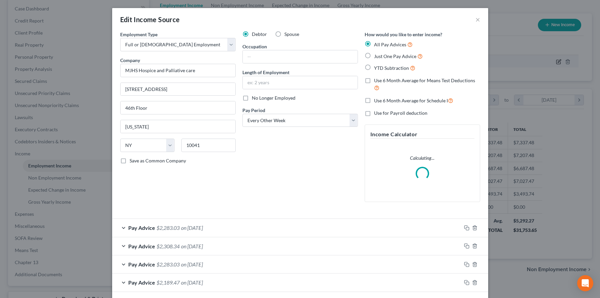
scroll to position [135, 244]
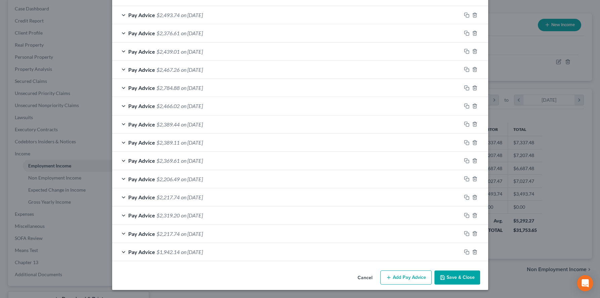
scroll to position [456, 0]
click at [414, 274] on button "Add Pay Advice" at bounding box center [406, 278] width 51 height 14
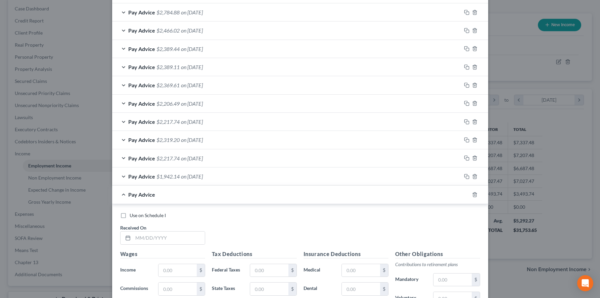
click at [174, 204] on div "Pay Advice" at bounding box center [290, 195] width 357 height 18
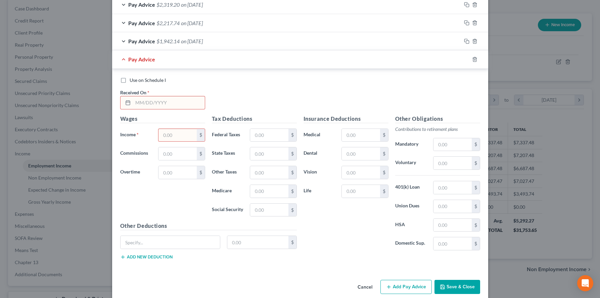
scroll to position [604, 0]
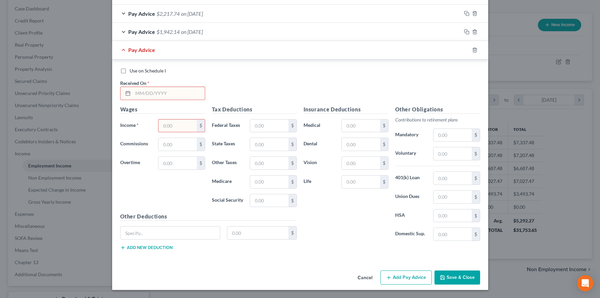
click at [163, 100] on input "text" at bounding box center [169, 93] width 72 height 13
drag, startPoint x: 252, startPoint y: 171, endPoint x: 210, endPoint y: 174, distance: 41.5
click at [251, 105] on div "Use on Schedule I Received On * [DATE]" at bounding box center [300, 87] width 367 height 38
click at [133, 100] on input "[DATE]" at bounding box center [169, 93] width 72 height 13
type input "[DATE]"
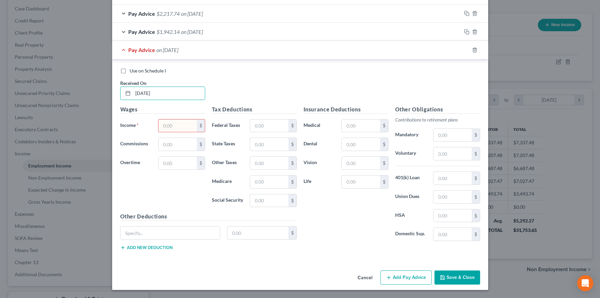
click at [251, 105] on div "Use on Schedule I Received On * [DATE]" at bounding box center [300, 87] width 367 height 38
click at [466, 160] on input "text" at bounding box center [453, 153] width 38 height 13
type input "344.30"
click at [21, 131] on div "Edit Income Source × Employment Type * Select Full or [DEMOGRAPHIC_DATA] Employ…" at bounding box center [300, 149] width 600 height 298
click at [369, 151] on input "text" at bounding box center [361, 144] width 38 height 13
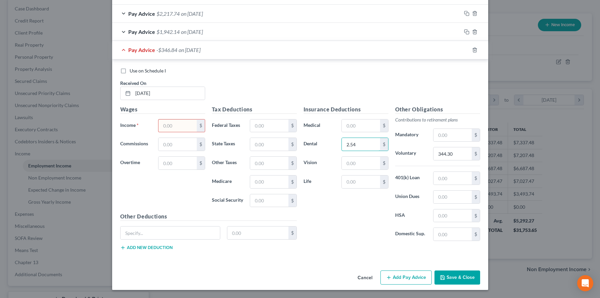
type input "2.54"
click at [368, 132] on input "text" at bounding box center [361, 126] width 38 height 13
type input "60.73"
click at [159, 132] on input "text" at bounding box center [178, 126] width 38 height 13
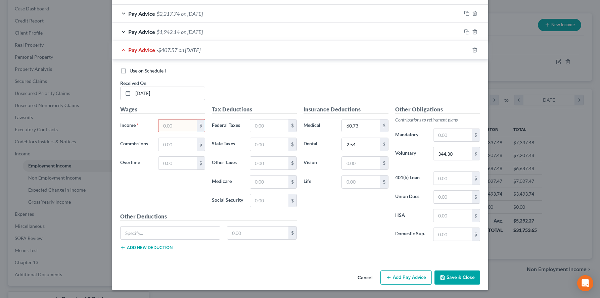
type input "2"
type input "3,444.04"
click at [274, 132] on input "text" at bounding box center [269, 126] width 38 height 13
type input "252.16"
click at [265, 207] on input "text" at bounding box center [269, 201] width 38 height 13
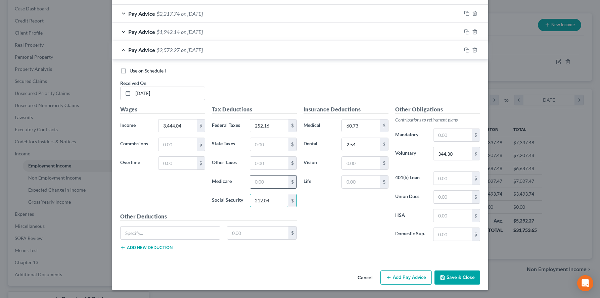
type input "212.04"
click at [259, 188] on input "text" at bounding box center [269, 182] width 38 height 13
type input "49.59"
click at [254, 170] on input "text" at bounding box center [269, 163] width 38 height 13
type input "110.47"
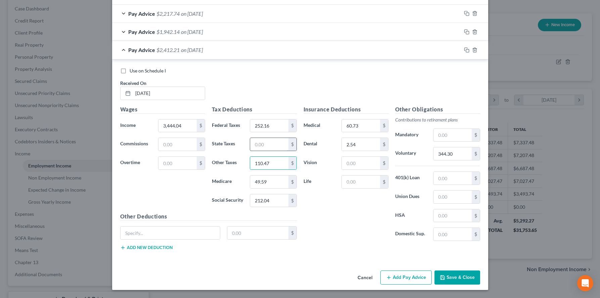
click at [250, 151] on input "text" at bounding box center [269, 144] width 38 height 13
type input "147.19"
click at [166, 213] on div "Wages Income * 3,444.04 $ Commissions $ Overtime $" at bounding box center [163, 158] width 92 height 107
click at [170, 240] on input "text" at bounding box center [171, 233] width 100 height 13
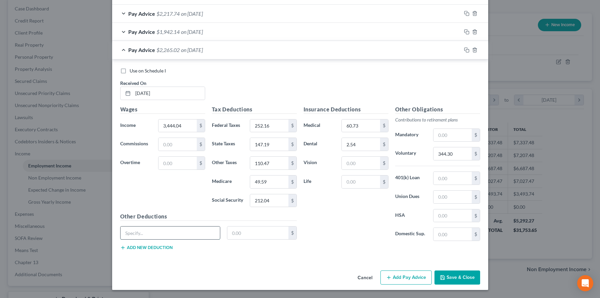
type input "NY Paid Family Leave"
click at [237, 240] on input "text" at bounding box center [257, 233] width 61 height 13
type input "13.36"
click at [370, 247] on div "Insurance Deductions Medical 60.73 $ Dental 2.54 $ Vision $ Life $" at bounding box center [346, 175] width 92 height 141
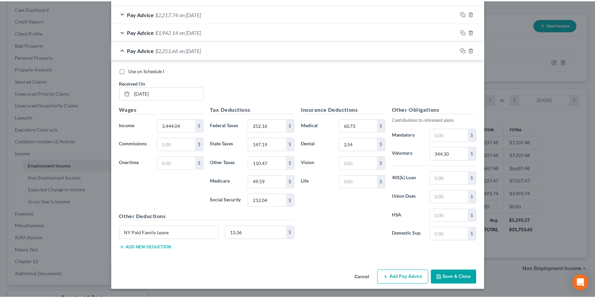
scroll to position [703, 0]
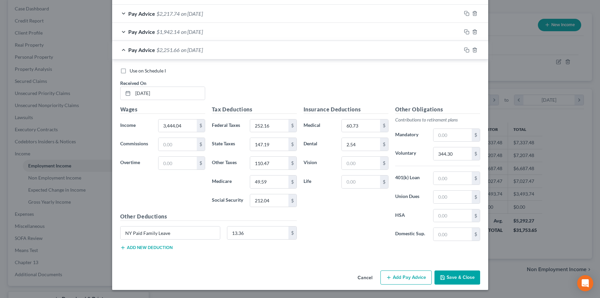
click at [480, 274] on button "Save & Close" at bounding box center [458, 278] width 46 height 14
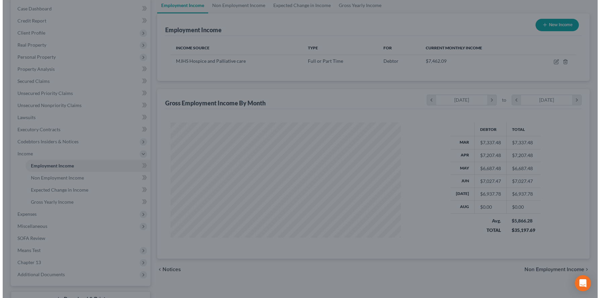
scroll to position [335789, 335682]
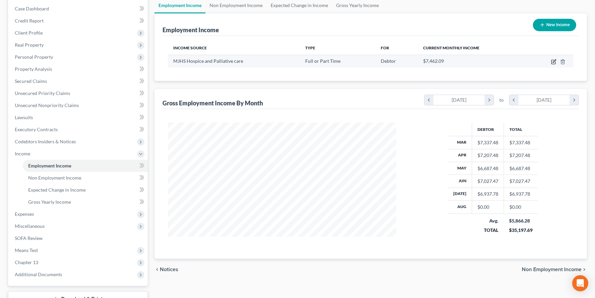
click at [551, 64] on icon "button" at bounding box center [553, 61] width 5 height 5
select select "0"
select select "35"
select select "2"
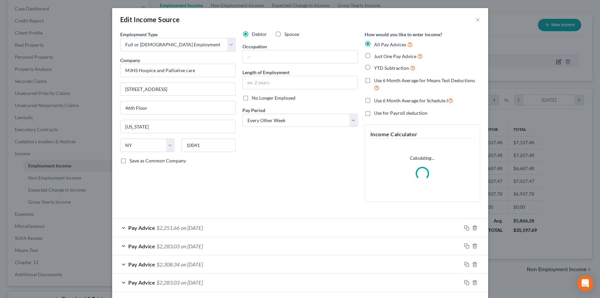
scroll to position [135, 244]
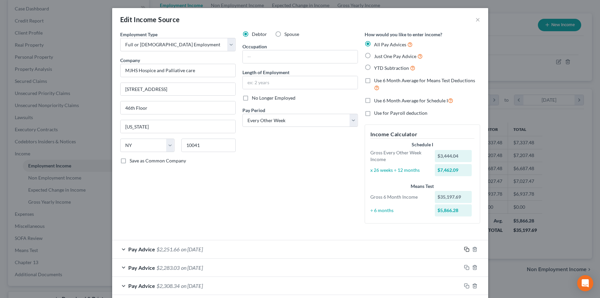
click at [470, 252] on icon "button" at bounding box center [466, 249] width 5 height 5
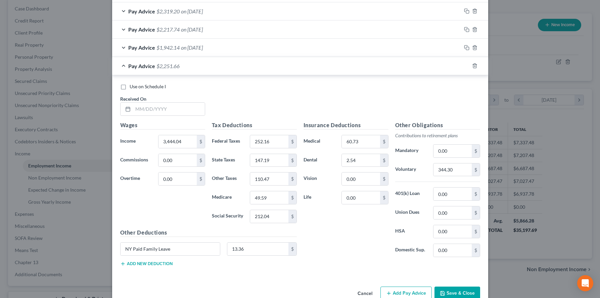
scroll to position [605, 0]
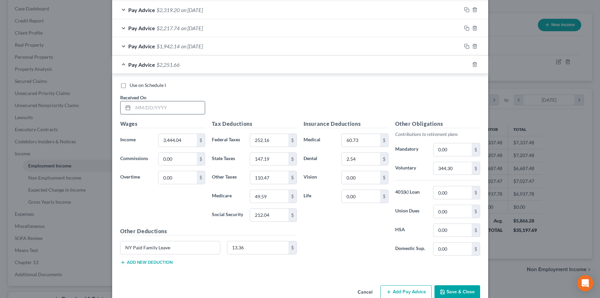
click at [158, 114] on input "text" at bounding box center [169, 107] width 72 height 13
type input "[DATE]"
click at [173, 147] on input "3,444.04" at bounding box center [178, 140] width 38 height 13
click at [169, 147] on input "3,444.04" at bounding box center [178, 140] width 38 height 13
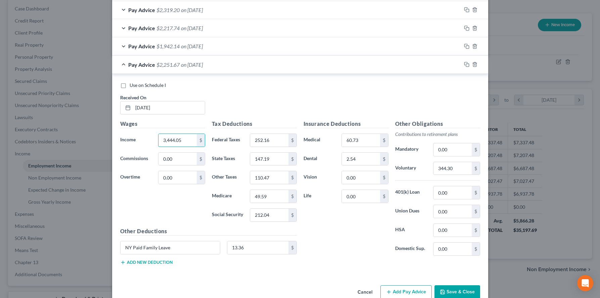
type input "3,444.05"
click at [483, 175] on div "344.30 $" at bounding box center [456, 168] width 53 height 13
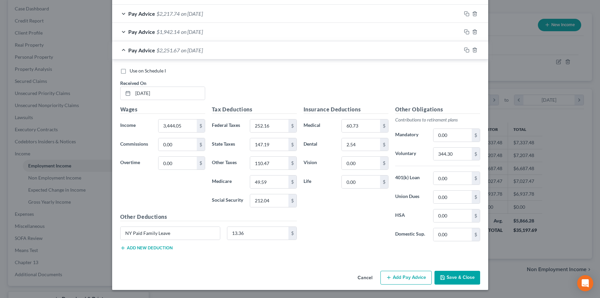
scroll to position [699, 0]
click at [271, 207] on input "212.04" at bounding box center [269, 201] width 38 height 13
type input "212.05"
click at [472, 161] on input "344.30" at bounding box center [453, 154] width 38 height 13
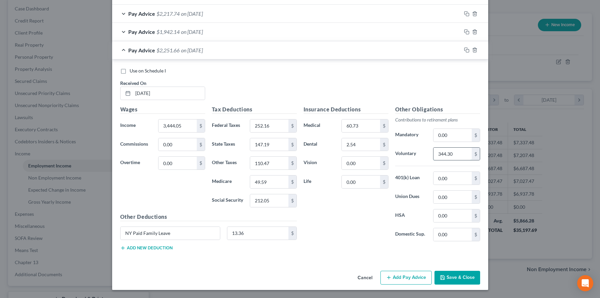
click at [472, 161] on input "344.30" at bounding box center [453, 154] width 38 height 13
type input "344.41"
click at [471, 261] on div "Use on Schedule I Received On * [DATE] Wages Income * 3,444.05 $ Commissions 0.…" at bounding box center [300, 160] width 376 height 202
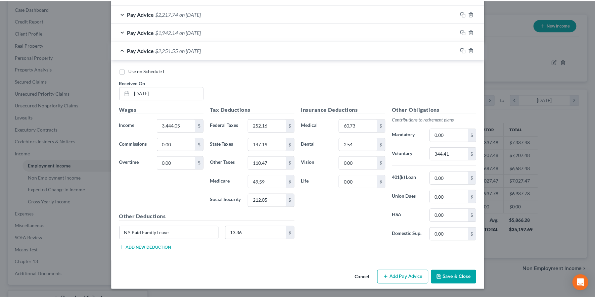
scroll to position [712, 0]
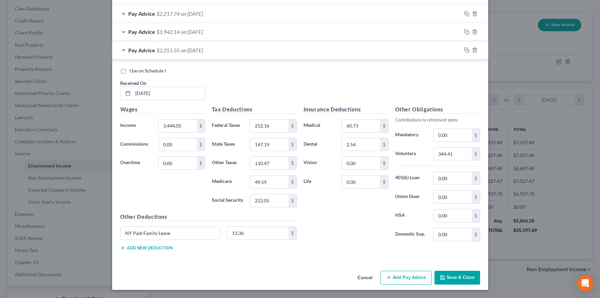
drag, startPoint x: 471, startPoint y: 286, endPoint x: 460, endPoint y: 283, distance: 11.5
click at [471, 285] on button "Save & Close" at bounding box center [458, 278] width 46 height 14
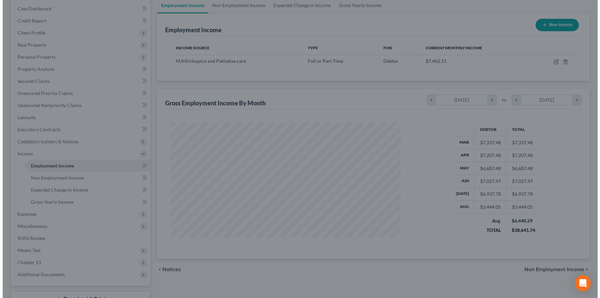
scroll to position [335789, 335682]
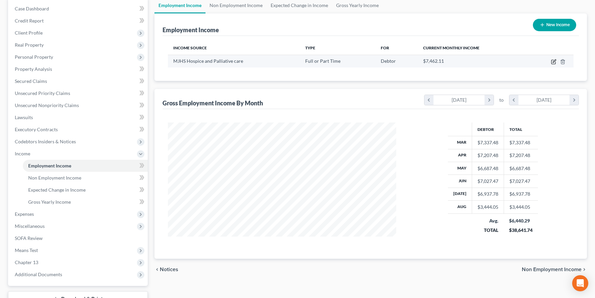
click at [551, 64] on icon "button" at bounding box center [553, 61] width 5 height 5
select select "0"
select select "35"
select select "2"
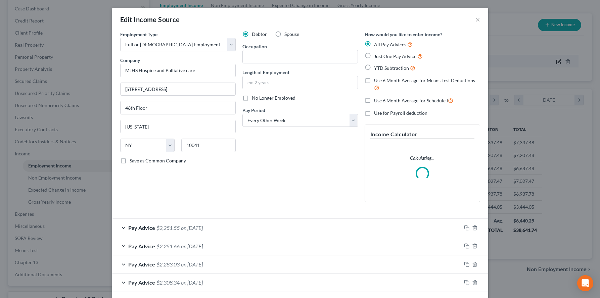
scroll to position [135, 244]
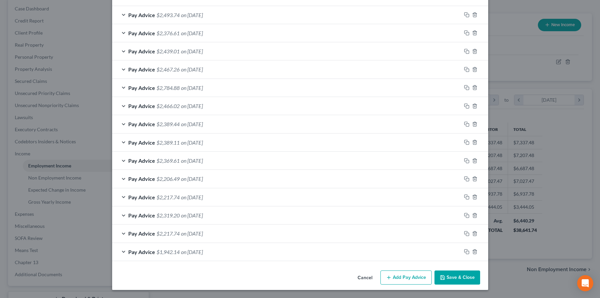
scroll to position [497, 0]
click at [420, 272] on button "Add Pay Advice" at bounding box center [406, 278] width 51 height 14
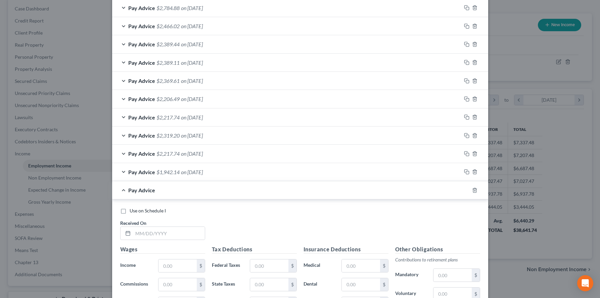
click at [245, 286] on div "Use on Schedule I Received On * Wages Income * $ Commissions $ Overtime $ Tax D…" at bounding box center [300, 301] width 376 height 202
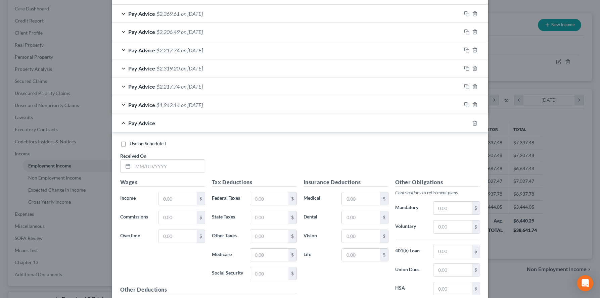
scroll to position [578, 0]
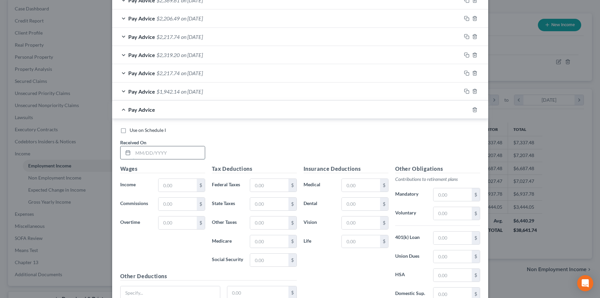
click at [157, 159] on input "text" at bounding box center [169, 152] width 72 height 13
type input "[DATE]"
click at [159, 192] on input "text" at bounding box center [178, 185] width 38 height 13
type input "1,722.02"
click at [263, 205] on div "Use on Schedule I Received On * [DATE] Wages Income * 1,722.02 $ Commissions $ …" at bounding box center [300, 220] width 376 height 202
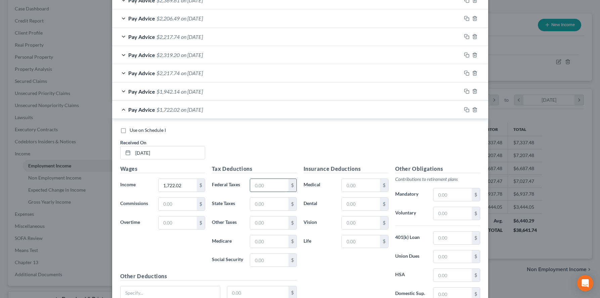
click at [258, 192] on input "text" at bounding box center [269, 185] width 38 height 13
type input "69.05"
click at [357, 165] on div "Use on Schedule I Received On * [DATE]" at bounding box center [300, 146] width 367 height 38
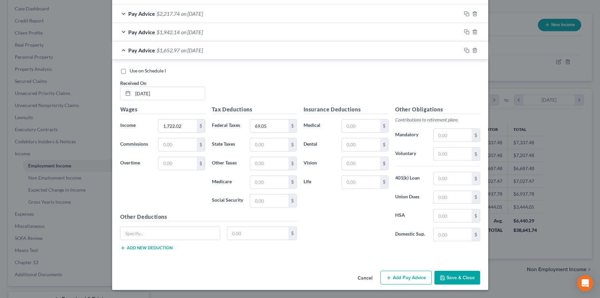
scroll to position [672, 0]
click at [250, 151] on input "text" at bounding box center [269, 144] width 38 height 13
type input "63.26"
click at [269, 189] on input "text" at bounding box center [269, 182] width 38 height 13
type input "24.97"
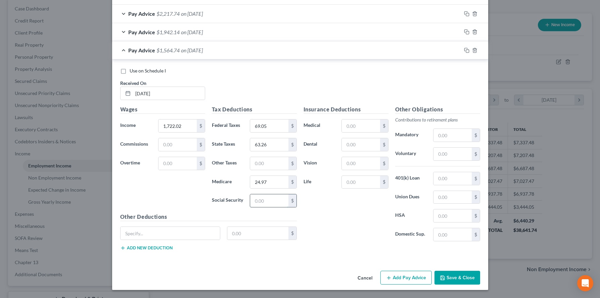
click at [262, 207] on input "text" at bounding box center [269, 201] width 38 height 13
type input "19,676"
click at [255, 170] on input "text" at bounding box center [269, 163] width 38 height 13
type input "46.55"
click at [466, 161] on input "text" at bounding box center [453, 154] width 38 height 13
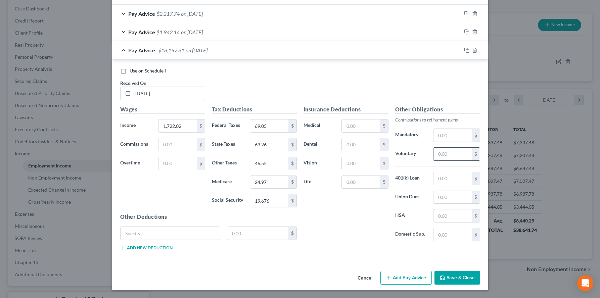
click at [466, 161] on input "text" at bounding box center [453, 154] width 38 height 13
type input "172.20"
click at [254, 207] on input "19,676" at bounding box center [269, 201] width 38 height 13
click at [256, 207] on input "19,676" at bounding box center [269, 201] width 38 height 13
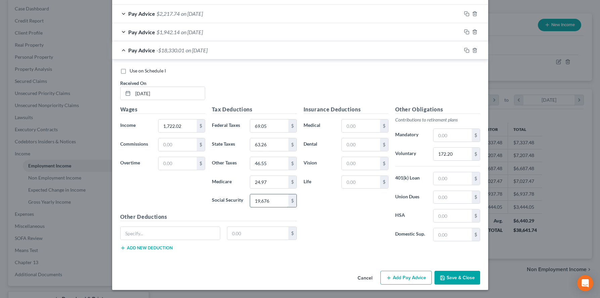
click at [256, 207] on input "19,676" at bounding box center [269, 201] width 38 height 13
type input "106.76"
click at [250, 189] on input "24.97" at bounding box center [269, 182] width 38 height 13
click at [339, 247] on div "Insurance Deductions Medical $ Dental $ Vision $ Life $" at bounding box center [346, 175] width 92 height 141
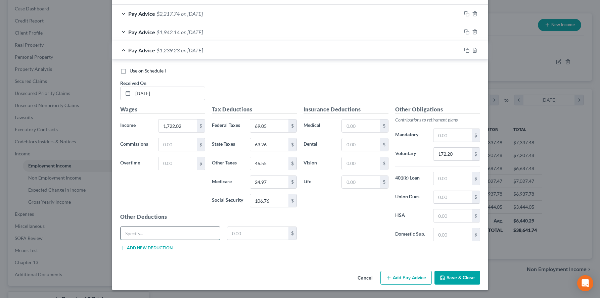
click at [169, 240] on input "text" at bounding box center [171, 233] width 100 height 13
type input "NY Paid Family Leave"
click at [250, 240] on input "text" at bounding box center [257, 233] width 61 height 13
type input "6.68"
click at [364, 247] on div "Insurance Deductions Medical $ Dental $ Vision $ Life $" at bounding box center [346, 175] width 92 height 141
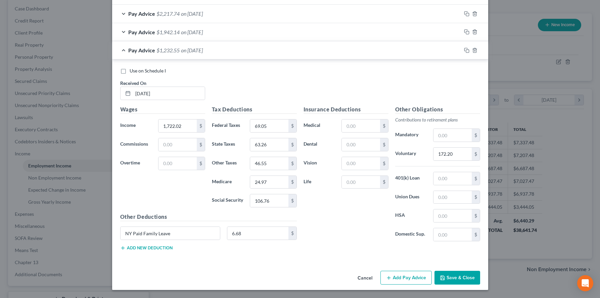
click at [478, 261] on div "Use on Schedule I Received On * [DATE] Wages Income * 1,722.02 $ Commissions $ …" at bounding box center [300, 160] width 376 height 202
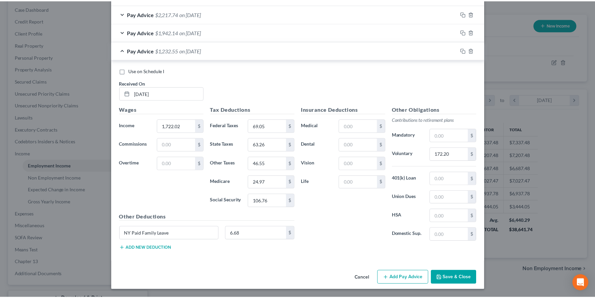
scroll to position [744, 0]
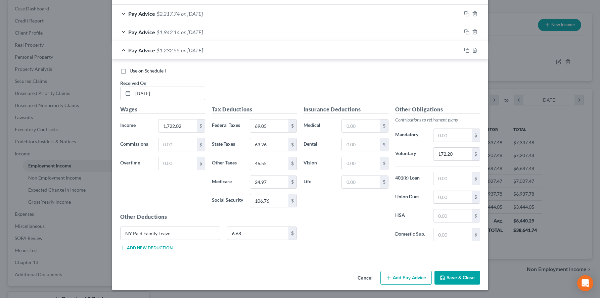
click at [471, 273] on button "Save & Close" at bounding box center [458, 278] width 46 height 14
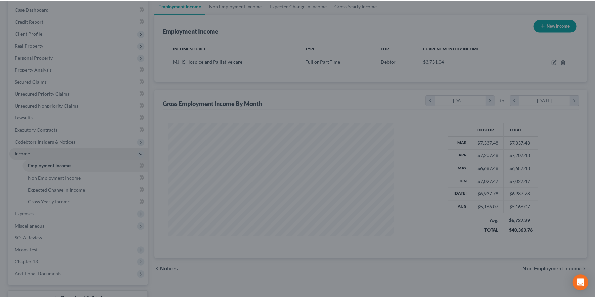
scroll to position [335789, 335682]
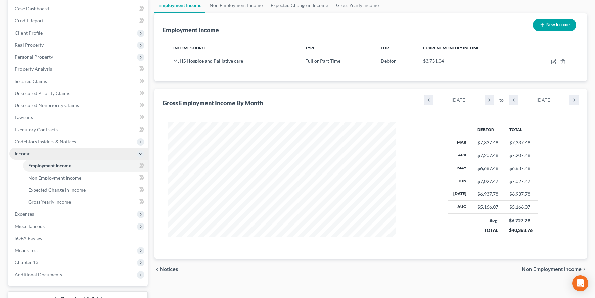
click at [143, 157] on icon at bounding box center [140, 154] width 5 height 5
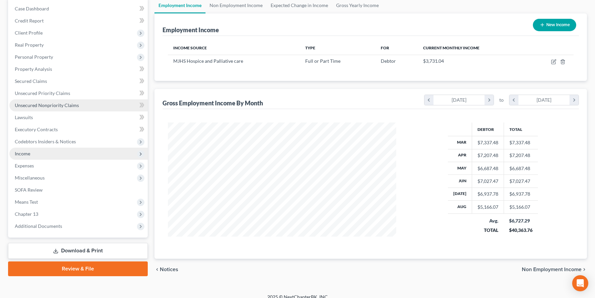
click at [74, 108] on span "Unsecured Nonpriority Claims" at bounding box center [47, 105] width 64 height 6
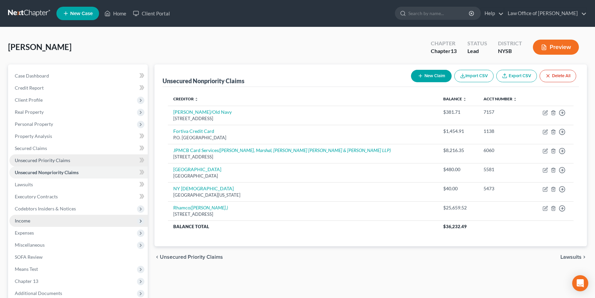
click at [70, 163] on span "Unsecured Priority Claims" at bounding box center [42, 161] width 55 height 6
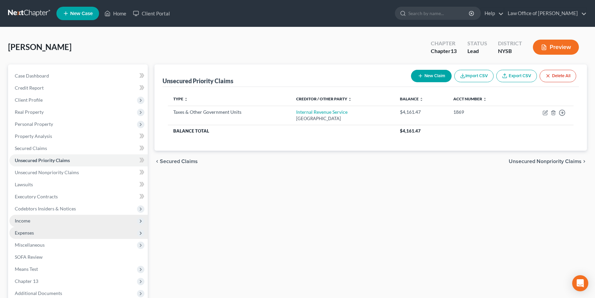
click at [34, 236] on span "Expenses" at bounding box center [24, 233] width 19 height 6
click at [56, 251] on link "Home" at bounding box center [85, 245] width 125 height 12
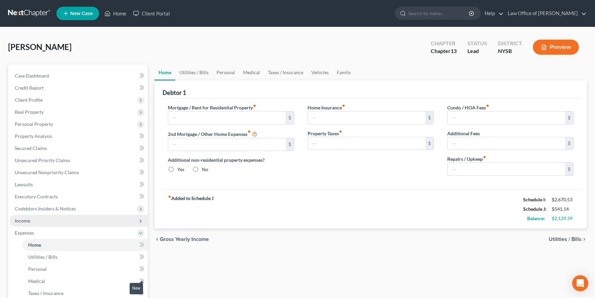
type input "1,076.83"
type input "0.00"
radio input "true"
type input "62.00"
type input "0.00"
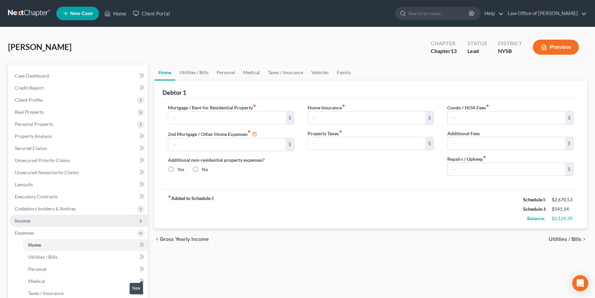
type input "425.00"
type input "0.00"
type input "125.00"
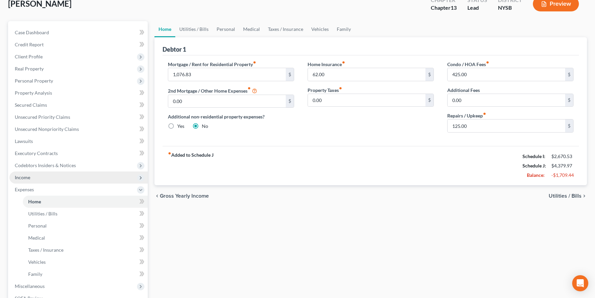
scroll to position [46, 0]
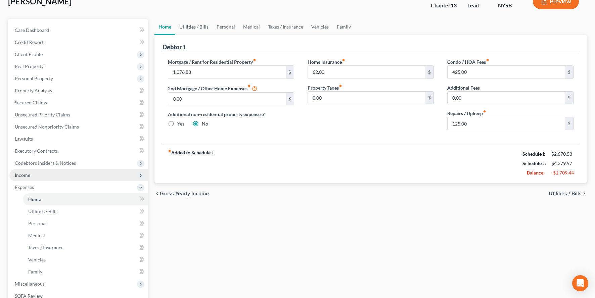
click at [197, 35] on link "Utilities / Bills" at bounding box center [193, 27] width 37 height 16
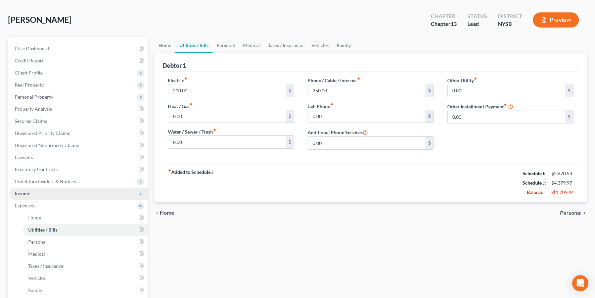
scroll to position [26, 0]
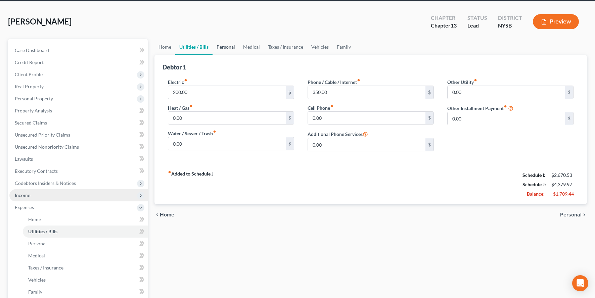
click at [235, 54] on link "Personal" at bounding box center [226, 47] width 27 height 16
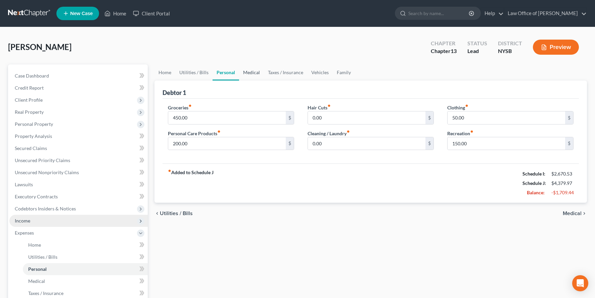
click at [260, 79] on link "Medical" at bounding box center [251, 72] width 25 height 16
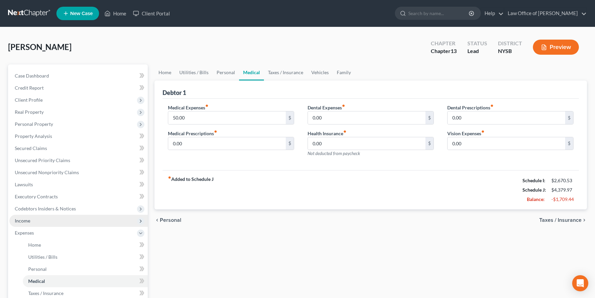
click at [414, 192] on div "fiber_manual_record Added to Schedule J Schedule I: $2,670.53 Schedule J: $4,37…" at bounding box center [371, 189] width 417 height 39
click at [294, 81] on link "Taxes / Insurance" at bounding box center [285, 72] width 43 height 16
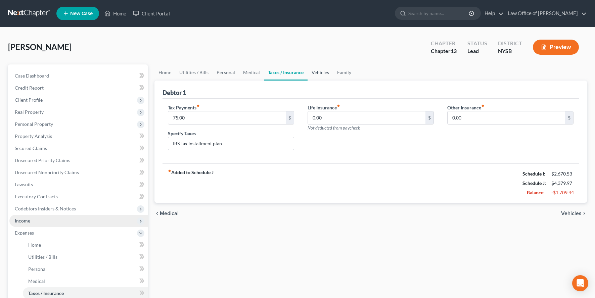
click at [332, 80] on link "Vehicles" at bounding box center [321, 72] width 26 height 16
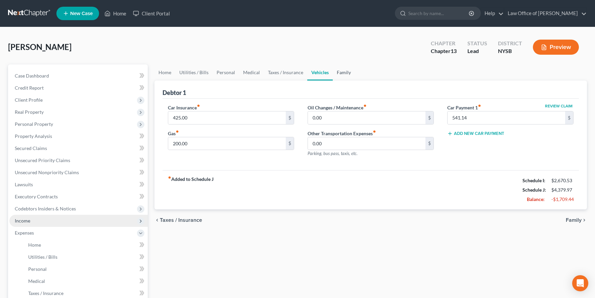
click at [355, 79] on link "Family" at bounding box center [344, 72] width 22 height 16
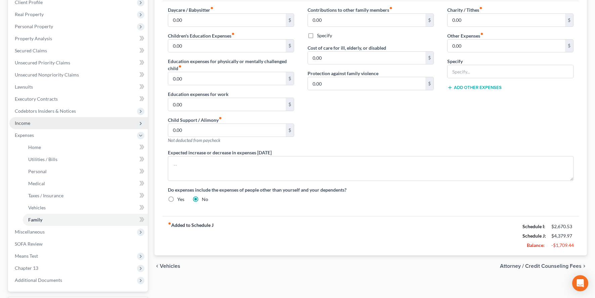
scroll to position [96, 0]
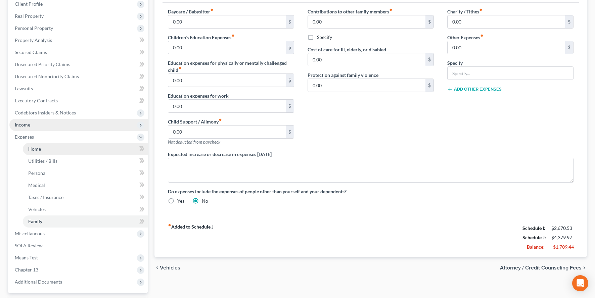
click at [36, 152] on span "Home" at bounding box center [34, 149] width 13 height 6
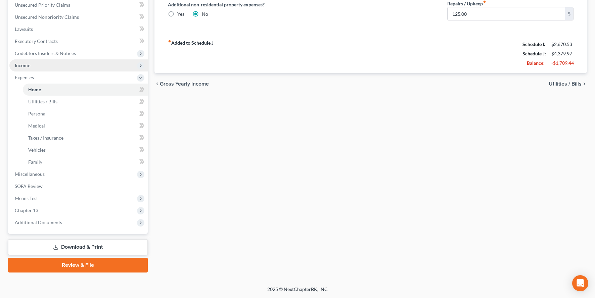
scroll to position [211, 0]
click at [38, 196] on span "Means Test" at bounding box center [26, 199] width 23 height 6
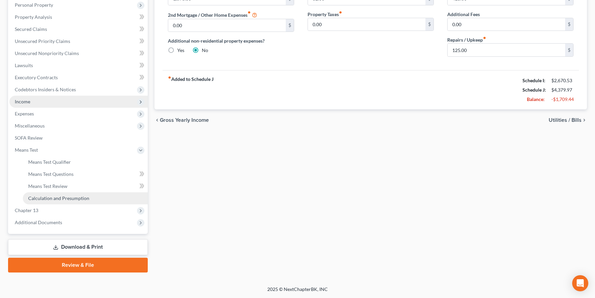
scroll to position [170, 0]
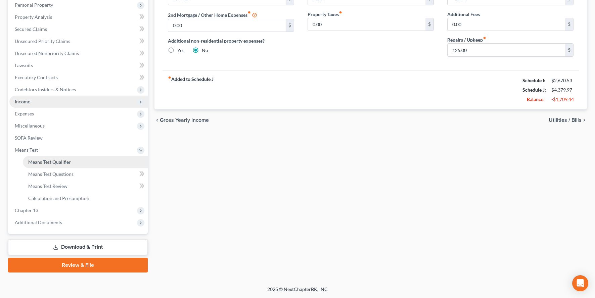
click at [53, 159] on span "Means Test Qualifier" at bounding box center [49, 162] width 43 height 6
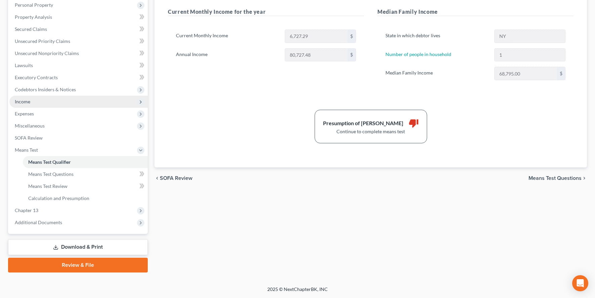
scroll to position [155, 0]
click at [75, 201] on span "Calculation and Presumption" at bounding box center [58, 199] width 61 height 6
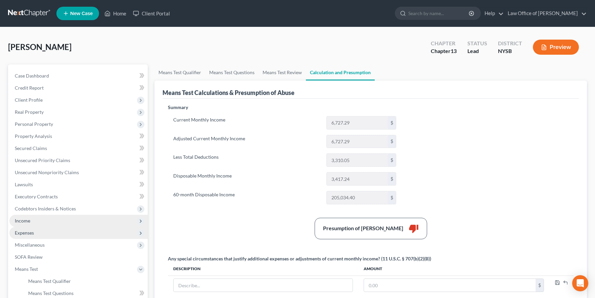
click at [23, 236] on span "Expenses" at bounding box center [24, 233] width 19 height 6
click at [52, 251] on link "Home" at bounding box center [85, 245] width 125 height 12
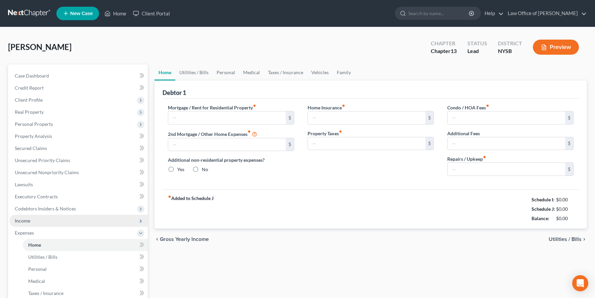
type input "1,076.83"
type input "0.00"
radio input "true"
type input "62.00"
type input "0.00"
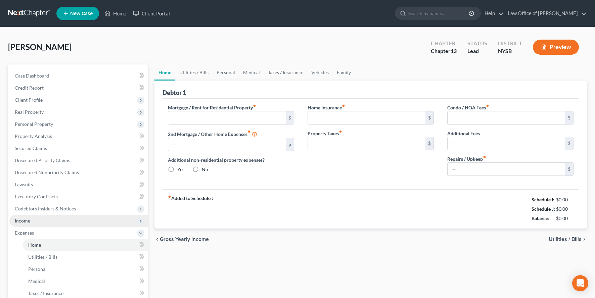
type input "425.00"
type input "0.00"
type input "125.00"
click at [35, 227] on span "Income" at bounding box center [78, 221] width 138 height 12
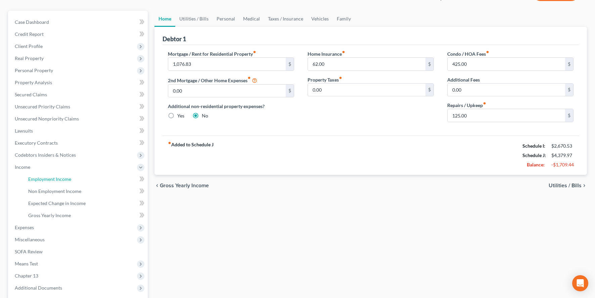
scroll to position [54, 0]
click at [37, 182] on span "Employment Income" at bounding box center [49, 179] width 43 height 6
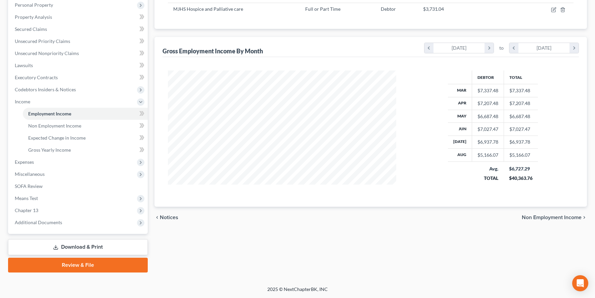
scroll to position [124, 0]
click at [26, 165] on span "Expenses" at bounding box center [24, 162] width 19 height 6
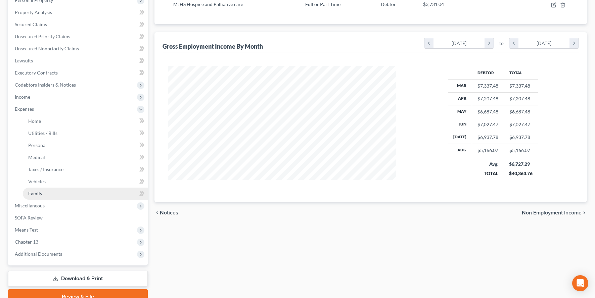
click at [42, 197] on span "Family" at bounding box center [35, 194] width 14 height 6
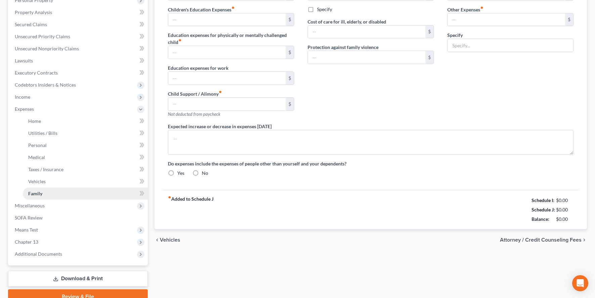
type input "0.00"
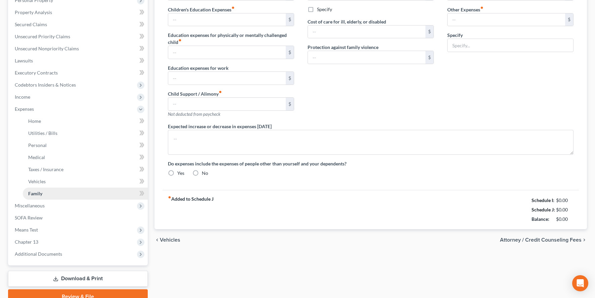
type input "0.00"
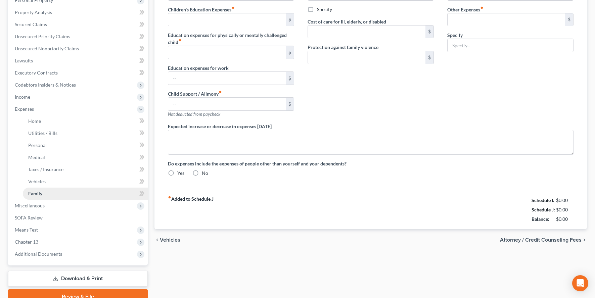
radio input "true"
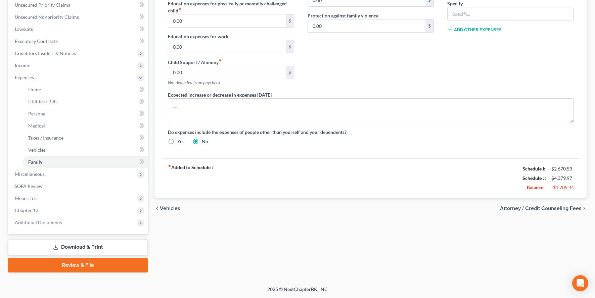
scroll to position [181, 0]
click at [491, 150] on div "Daycare / Babysitter fiber_manual_record 0.00 $ Children's Education Expenses f…" at bounding box center [370, 50] width 419 height 202
click at [27, 208] on span "Chapter 13" at bounding box center [27, 211] width 24 height 6
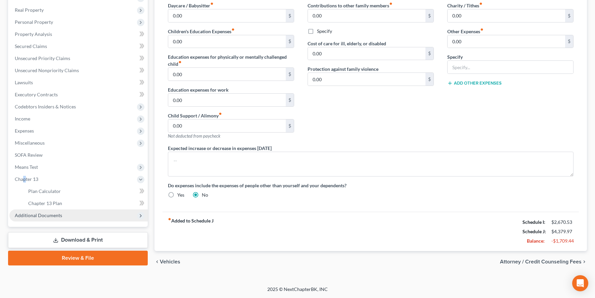
scroll to position [150, 0]
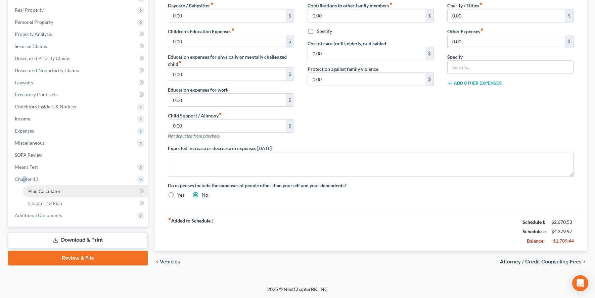
click at [47, 188] on span "Plan Calculator" at bounding box center [44, 191] width 33 height 6
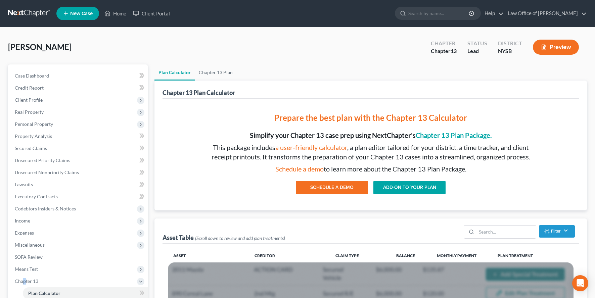
scroll to position [133, 0]
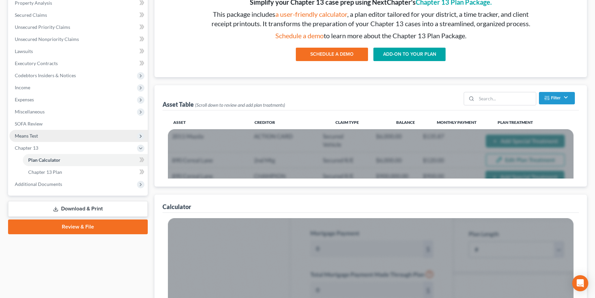
click at [36, 139] on span "Means Test" at bounding box center [26, 136] width 23 height 6
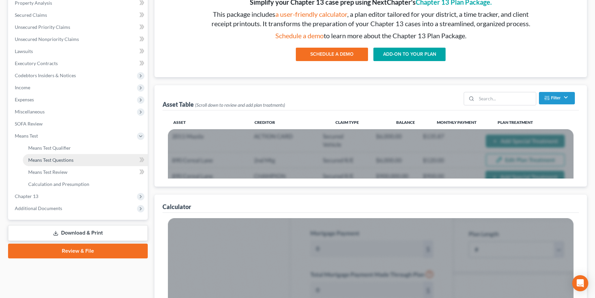
click at [62, 163] on span "Means Test Questions" at bounding box center [50, 160] width 45 height 6
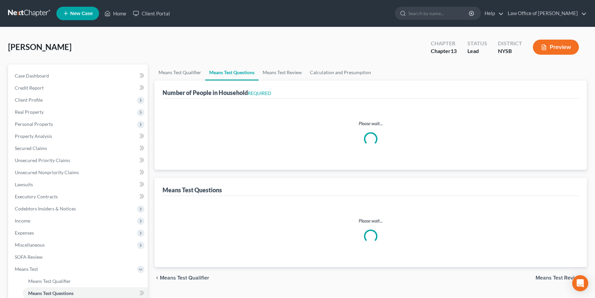
select select "0"
select select "60"
select select "1"
select select "60"
select select "1"
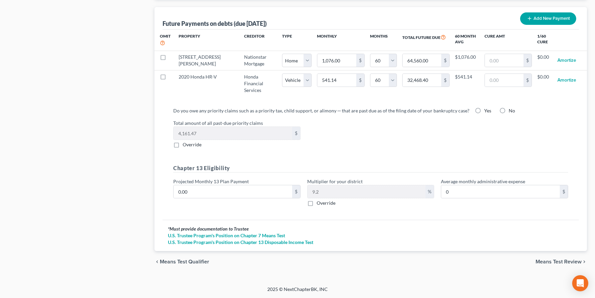
scroll to position [725, 0]
click at [515, 114] on label "No" at bounding box center [512, 110] width 6 height 7
click at [516, 112] on input "No" at bounding box center [514, 109] width 4 height 4
radio input "true"
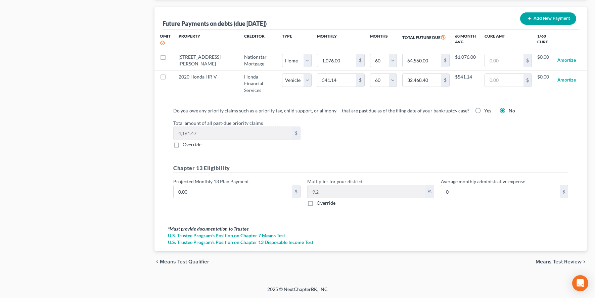
click at [327, 129] on div "Total amount of all past-due priority claims 4,161.47 $ Override" at bounding box center [371, 134] width 402 height 29
click at [554, 259] on span "Means Test Review" at bounding box center [559, 261] width 46 height 5
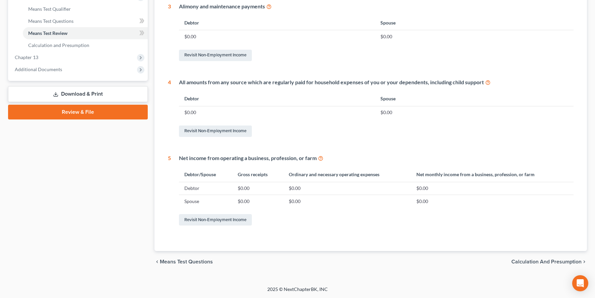
scroll to position [342, 0]
click at [557, 259] on span "Calculation and Presumption" at bounding box center [547, 261] width 70 height 5
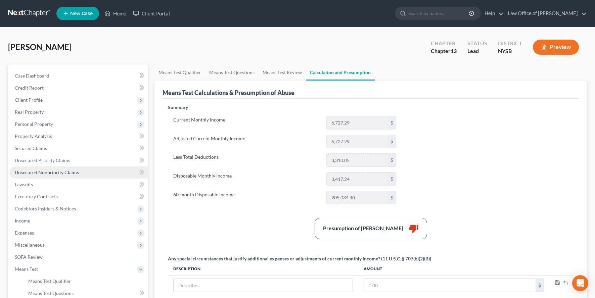
click at [77, 175] on span "Unsecured Nonpriority Claims" at bounding box center [47, 173] width 64 height 6
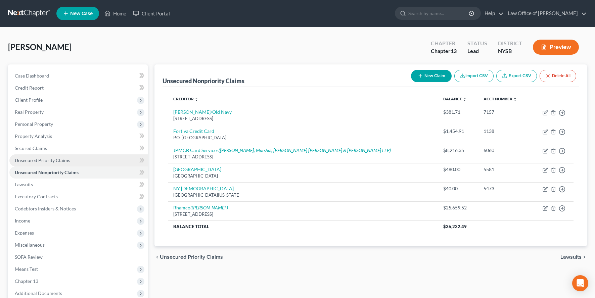
click at [33, 163] on span "Unsecured Priority Claims" at bounding box center [42, 161] width 55 height 6
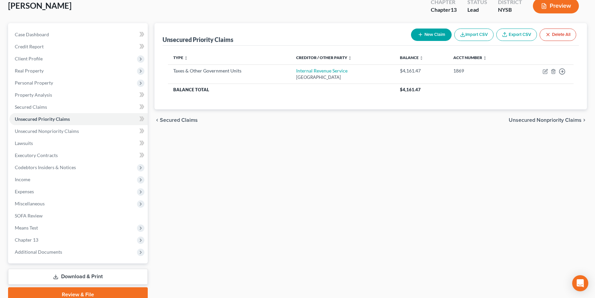
scroll to position [42, 0]
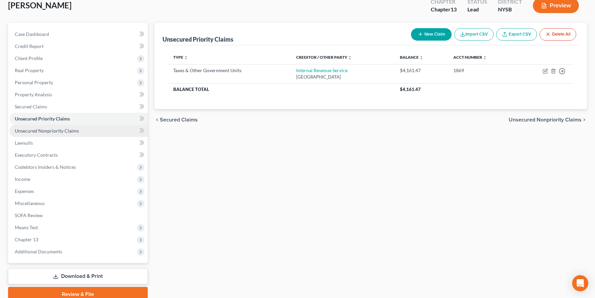
click at [47, 134] on span "Unsecured Nonpriority Claims" at bounding box center [47, 131] width 64 height 6
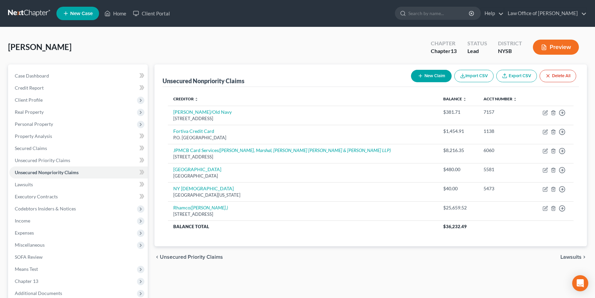
click at [37, 13] on link at bounding box center [29, 13] width 43 height 12
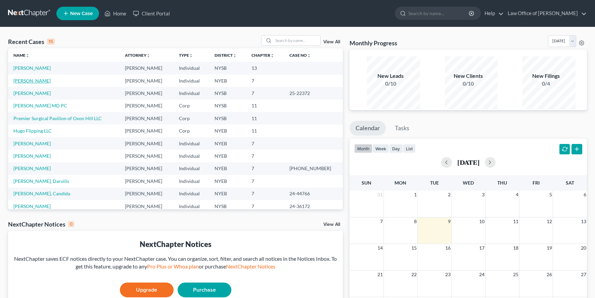
click at [36, 84] on link "[PERSON_NAME]" at bounding box center [31, 81] width 37 height 6
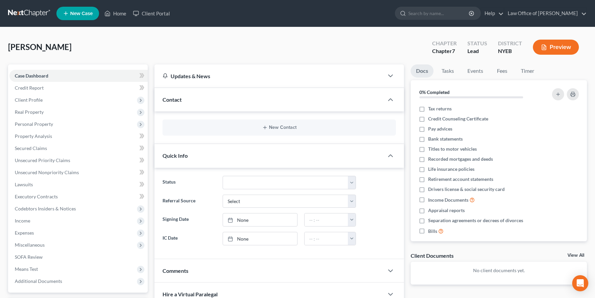
scroll to position [126, 0]
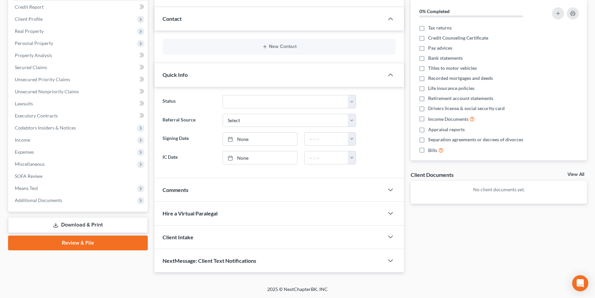
click at [88, 217] on link "Download & Print" at bounding box center [78, 225] width 140 height 16
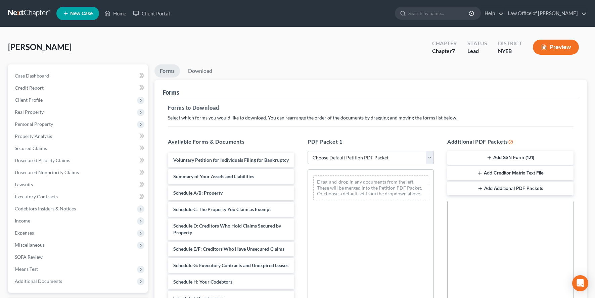
click at [428, 165] on select "Choose Default Petition PDF Packet Complete Bankruptcy Petition (all forms and …" at bounding box center [371, 157] width 126 height 13
select select "0"
click at [308, 165] on select "Choose Default Petition PDF Packet Complete Bankruptcy Petition (all forms and …" at bounding box center [371, 157] width 126 height 13
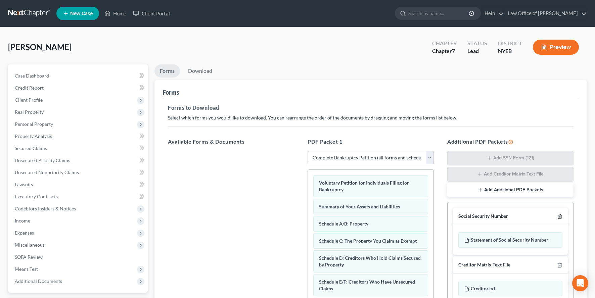
click at [557, 219] on icon "button" at bounding box center [559, 216] width 5 height 5
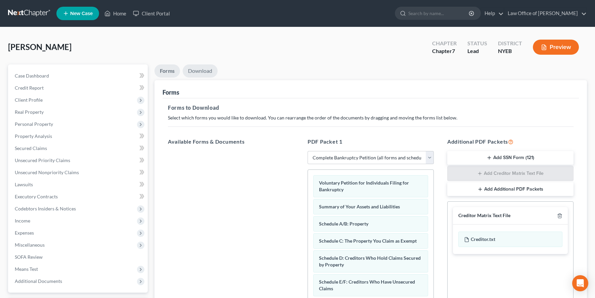
drag, startPoint x: 205, startPoint y: 77, endPoint x: 318, endPoint y: 105, distance: 116.0
click at [205, 77] on link "Download" at bounding box center [200, 70] width 35 height 13
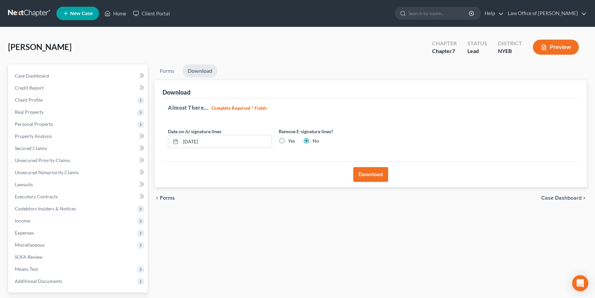
click at [371, 182] on button "Download" at bounding box center [370, 174] width 35 height 15
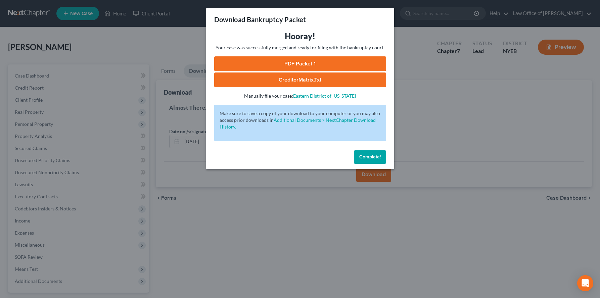
click at [308, 87] on link "CreditorMatrix.txt" at bounding box center [300, 80] width 172 height 15
click at [297, 71] on link "PDF Packet 1" at bounding box center [300, 63] width 172 height 15
click at [381, 160] on span "Complete!" at bounding box center [369, 157] width 21 height 6
